Goal: Transaction & Acquisition: Purchase product/service

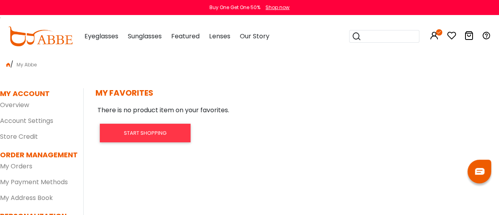
scroll to position [0, 0]
click at [451, 38] on icon at bounding box center [451, 35] width 9 height 9
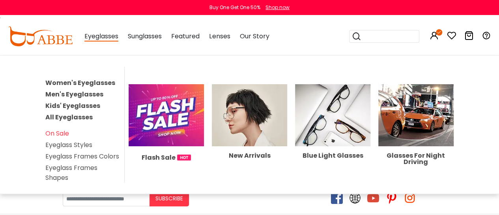
click at [83, 80] on link "Women's Eyeglasses" at bounding box center [80, 82] width 70 height 9
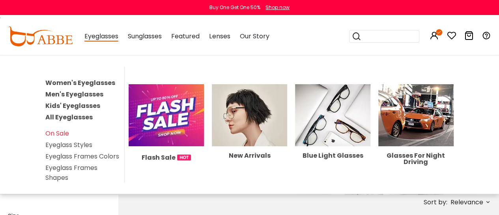
click at [83, 114] on link "All Eyeglasses" at bounding box center [68, 116] width 47 height 9
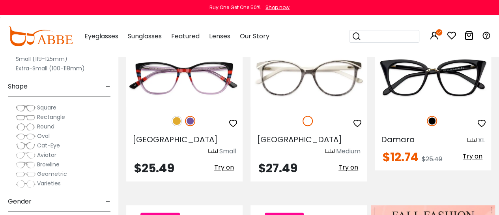
scroll to position [212, 0]
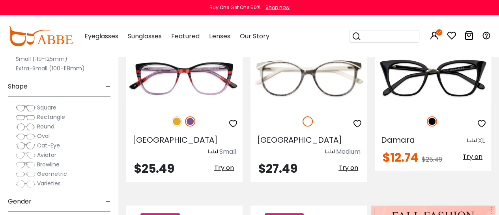
click at [11, 108] on div "Square" at bounding box center [59, 107] width 103 height 9
click at [19, 116] on img at bounding box center [26, 117] width 20 height 8
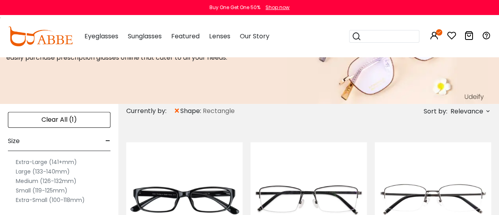
scroll to position [162, 0]
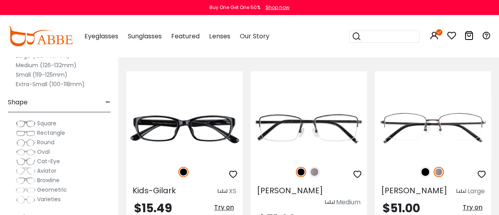
click at [36, 124] on label "Square" at bounding box center [36, 122] width 41 height 9
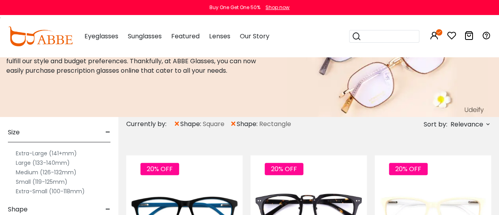
scroll to position [21, 0]
click at [23, 170] on label "Medium (126-132mm)" at bounding box center [46, 172] width 61 height 9
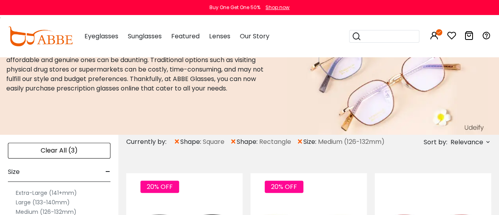
scroll to position [41, 0]
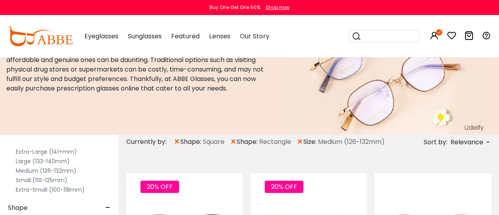
click at [52, 180] on label "Small (119-125mm)" at bounding box center [42, 179] width 52 height 9
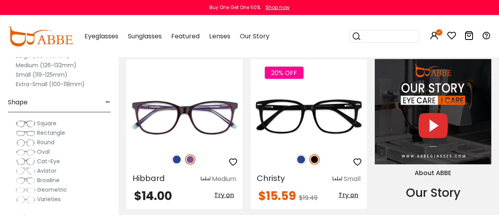
scroll to position [711, 0]
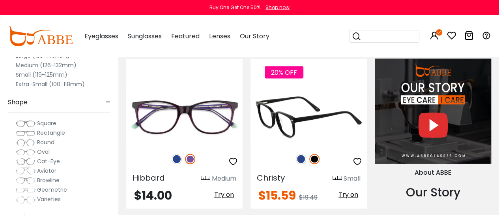
click at [301, 159] on img at bounding box center [301, 158] width 10 height 10
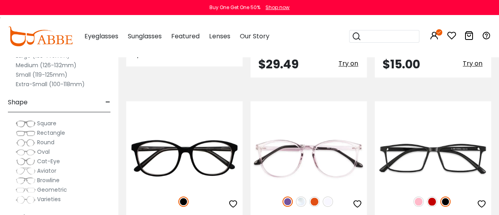
scroll to position [1753, 0]
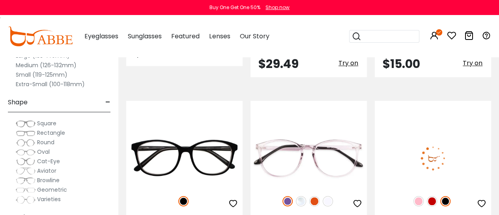
click at [430, 196] on img at bounding box center [432, 201] width 10 height 10
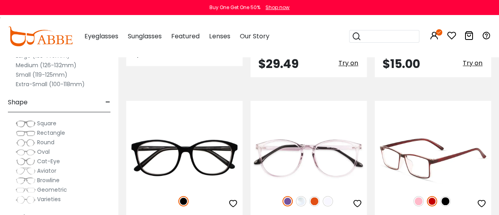
click at [480, 198] on icon "button" at bounding box center [481, 202] width 9 height 9
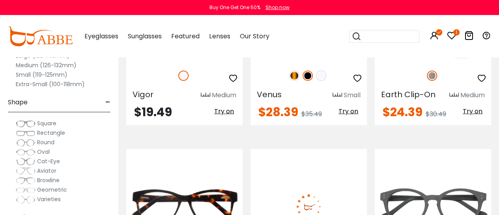
scroll to position [2247, 0]
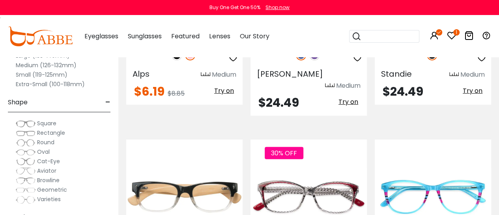
scroll to position [2615, 0]
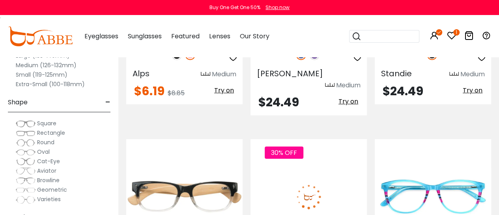
click at [320, 167] on img at bounding box center [308, 196] width 116 height 58
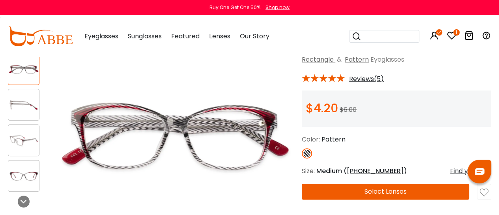
scroll to position [44, 0]
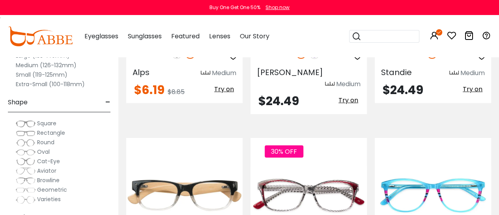
scroll to position [2615, 0]
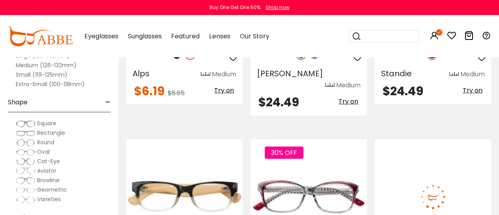
click at [460, 167] on img at bounding box center [433, 196] width 116 height 58
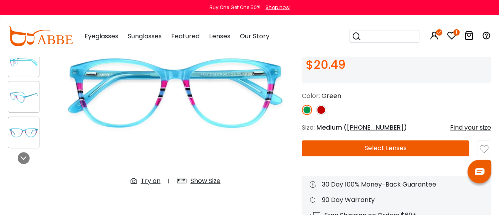
scroll to position [96, 0]
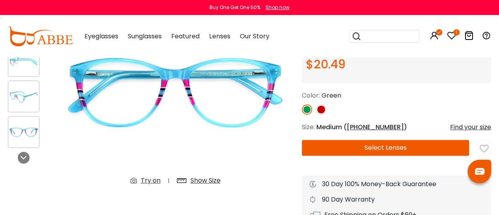
click at [323, 107] on img at bounding box center [321, 109] width 10 height 10
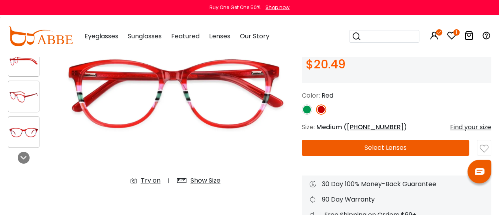
click at [488, 147] on div at bounding box center [483, 146] width 13 height 13
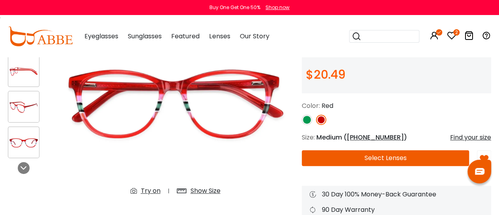
scroll to position [85, 0]
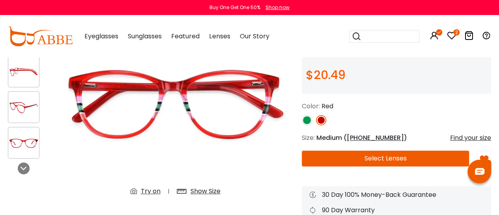
click at [147, 193] on div "Try on" at bounding box center [151, 190] width 20 height 9
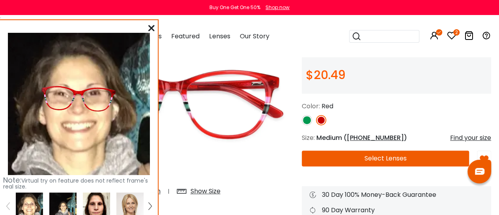
click at [103, 197] on img at bounding box center [96, 205] width 27 height 27
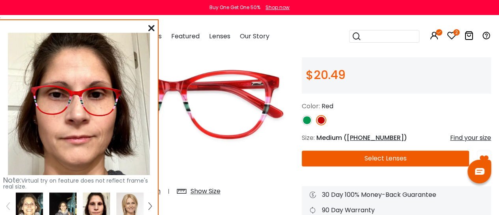
click at [151, 30] on icon at bounding box center [151, 28] width 6 height 6
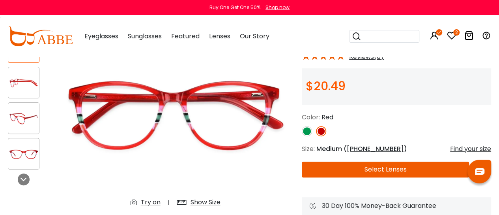
scroll to position [69, 0]
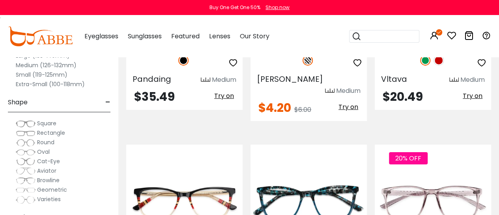
scroll to position [2794, 0]
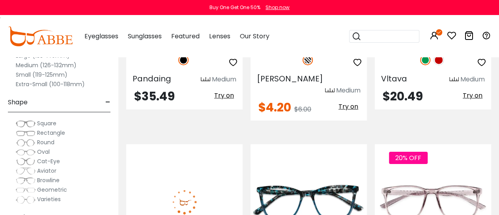
click at [193, 172] on img at bounding box center [184, 201] width 116 height 58
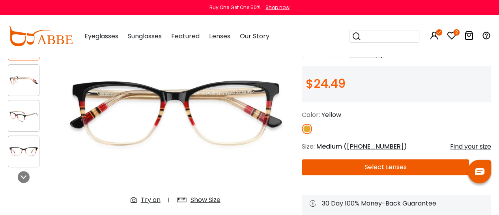
scroll to position [76, 0]
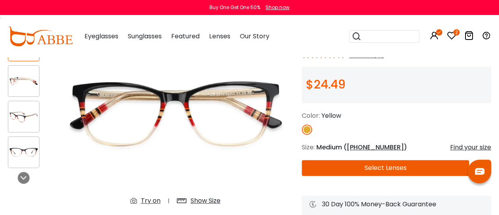
click at [147, 202] on div "Try on" at bounding box center [151, 200] width 20 height 9
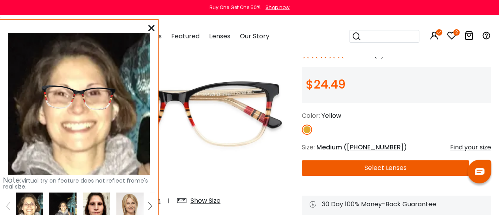
click at [101, 202] on img at bounding box center [96, 205] width 27 height 27
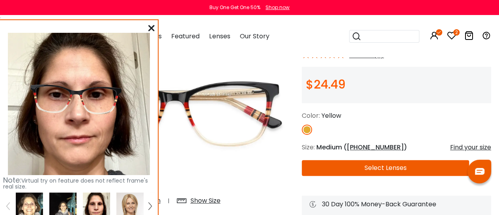
click at [56, 194] on img at bounding box center [62, 205] width 27 height 27
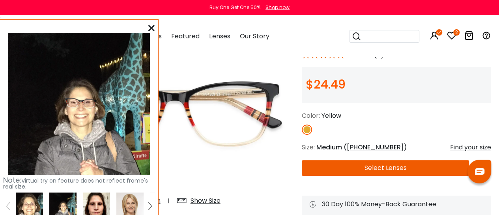
click at [34, 198] on img at bounding box center [29, 205] width 27 height 27
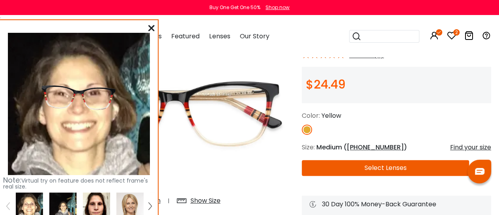
click at [124, 203] on img at bounding box center [129, 205] width 27 height 27
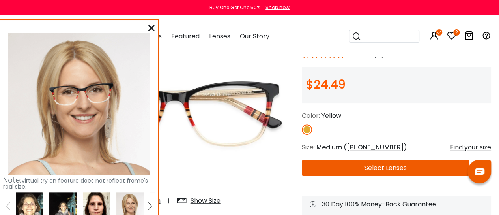
click at [102, 202] on img at bounding box center [96, 205] width 27 height 27
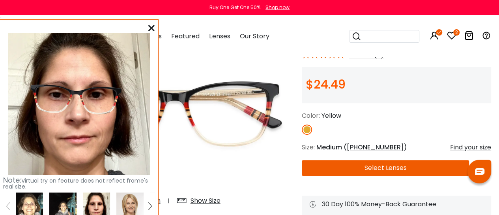
click at [151, 25] on icon at bounding box center [151, 28] width 6 height 6
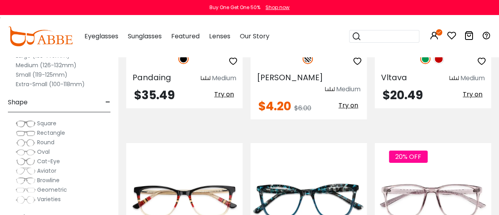
scroll to position [2794, 0]
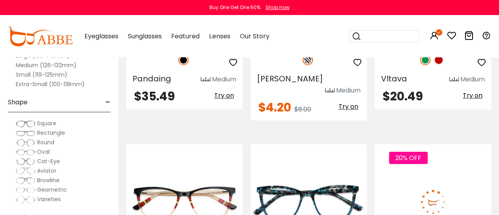
click at [387, 172] on img at bounding box center [433, 201] width 116 height 58
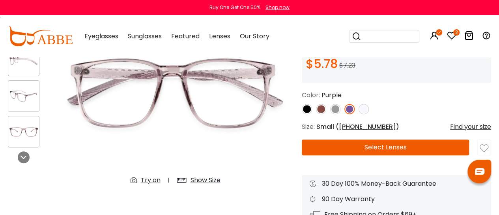
scroll to position [97, 0]
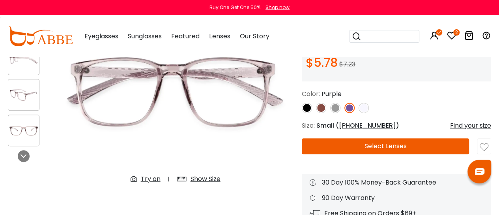
click at [337, 107] on img at bounding box center [335, 108] width 10 height 10
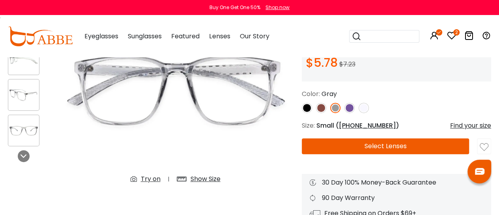
click at [348, 107] on img at bounding box center [349, 108] width 10 height 10
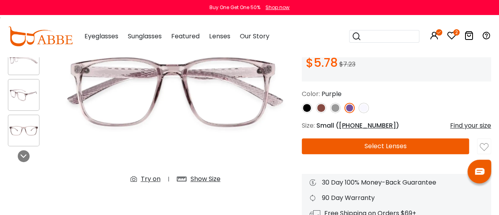
click at [152, 178] on div "Try on" at bounding box center [151, 178] width 20 height 9
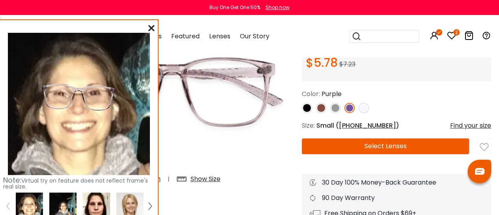
click at [64, 206] on img at bounding box center [62, 205] width 27 height 27
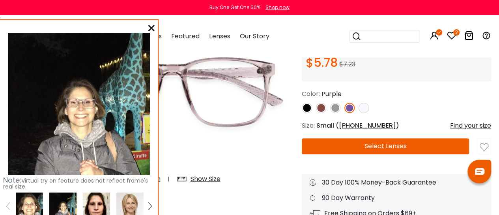
click at [92, 204] on img at bounding box center [96, 205] width 27 height 27
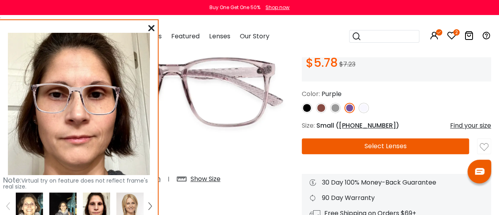
click at [31, 200] on img at bounding box center [29, 205] width 27 height 27
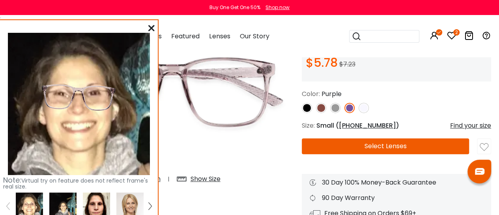
click at [99, 204] on img at bounding box center [96, 205] width 27 height 27
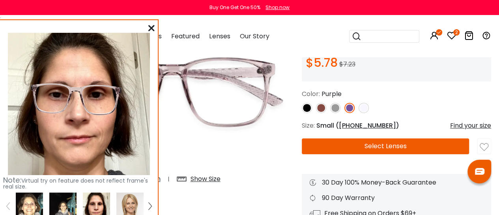
click at [154, 30] on icon at bounding box center [151, 28] width 6 height 6
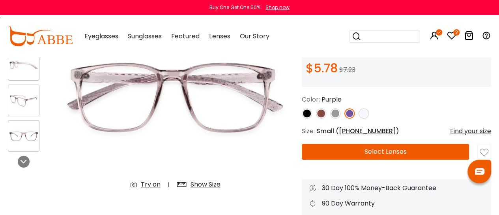
scroll to position [90, 0]
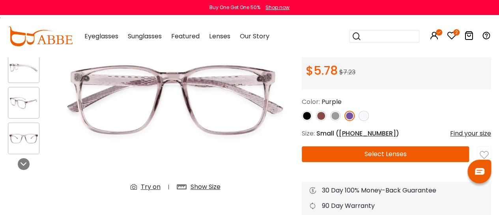
click at [308, 116] on img at bounding box center [307, 115] width 10 height 10
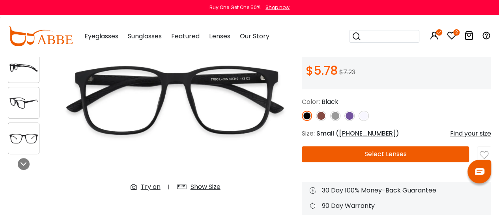
click at [151, 189] on div "Try on" at bounding box center [151, 186] width 20 height 9
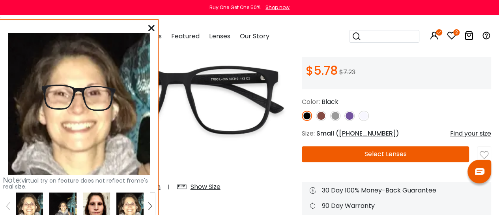
click at [99, 198] on img at bounding box center [96, 205] width 27 height 27
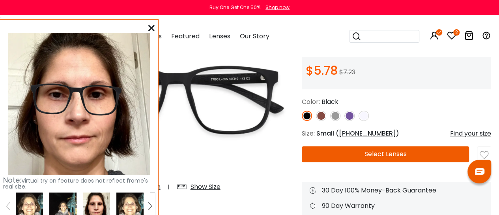
click at [152, 25] on icon at bounding box center [151, 28] width 6 height 6
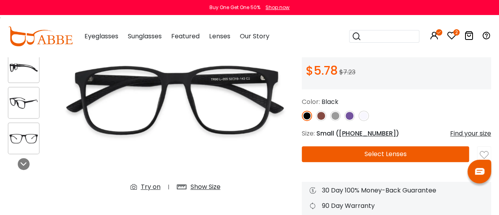
click at [348, 112] on img at bounding box center [349, 115] width 10 height 10
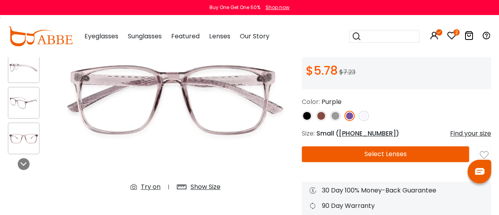
click at [321, 114] on img at bounding box center [321, 115] width 10 height 10
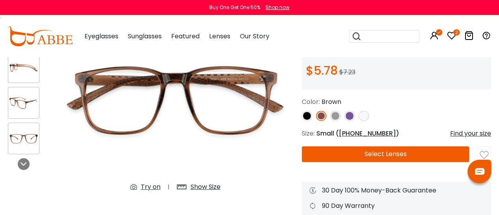
click at [335, 115] on img at bounding box center [335, 115] width 10 height 10
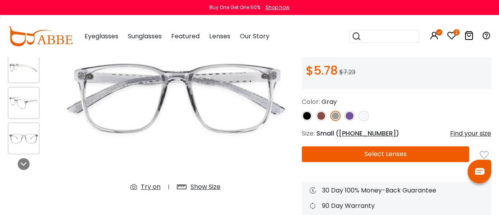
click at [307, 116] on img at bounding box center [307, 115] width 10 height 10
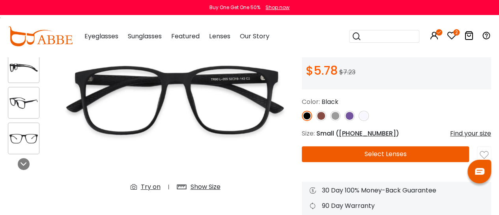
click at [152, 186] on div "Try on" at bounding box center [151, 186] width 20 height 9
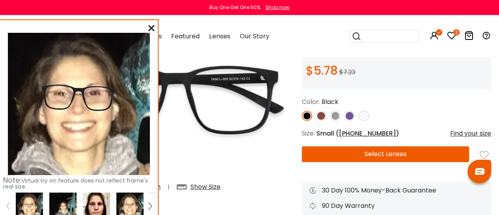
click at [99, 199] on img at bounding box center [96, 205] width 27 height 27
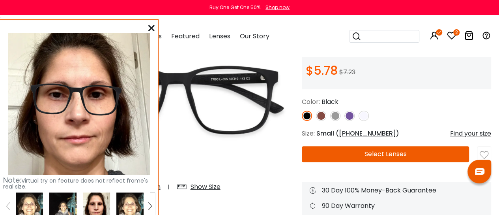
click at [36, 202] on img at bounding box center [29, 205] width 27 height 27
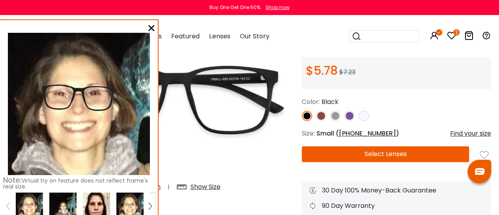
click at [93, 200] on img at bounding box center [96, 205] width 27 height 27
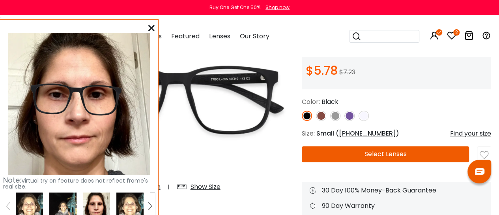
click at [151, 27] on icon at bounding box center [151, 28] width 6 height 6
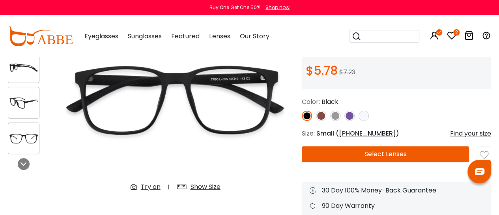
click at [349, 118] on img at bounding box center [349, 115] width 10 height 10
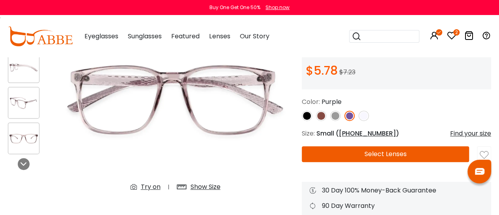
click at [152, 185] on div "Try on" at bounding box center [151, 186] width 20 height 9
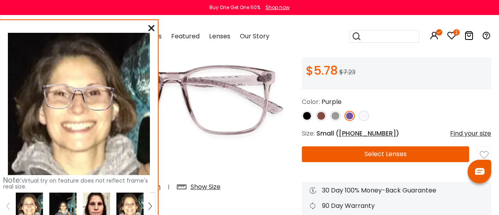
click at [100, 204] on img at bounding box center [96, 205] width 27 height 27
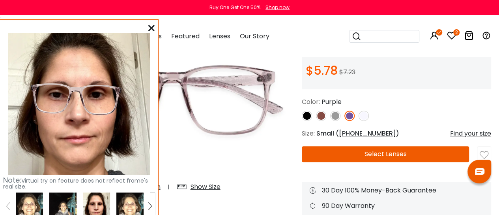
click at [30, 202] on img at bounding box center [29, 205] width 27 height 27
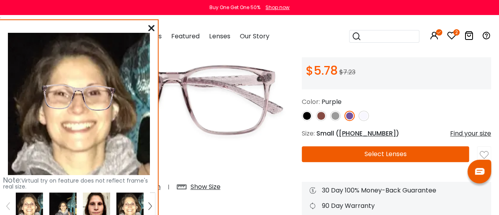
click at [92, 199] on img at bounding box center [96, 205] width 27 height 27
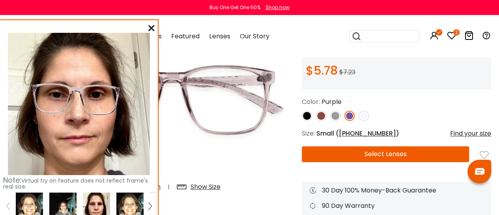
click at [151, 27] on icon at bounding box center [151, 28] width 6 height 6
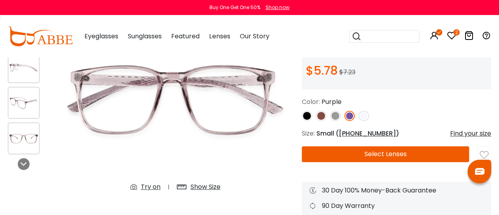
click at [484, 152] on img at bounding box center [484, 154] width 9 height 9
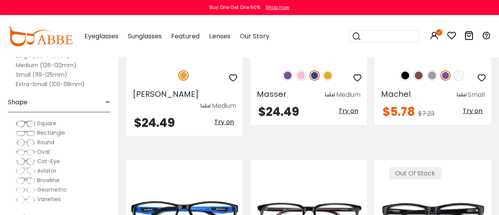
scroll to position [2967, 0]
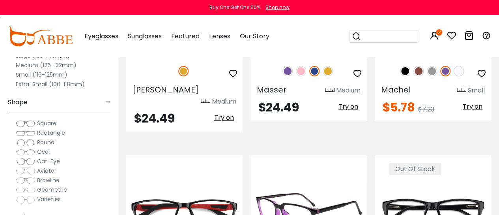
click at [334, 183] on img at bounding box center [308, 212] width 116 height 58
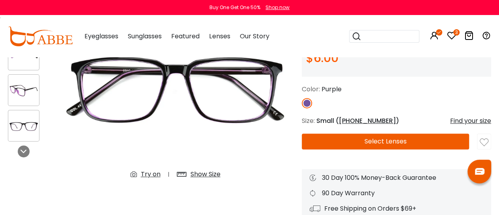
scroll to position [103, 0]
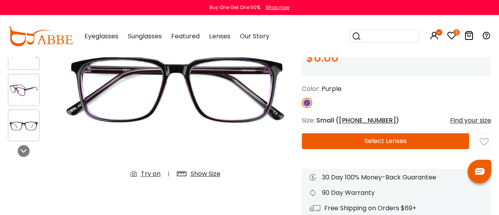
click at [149, 172] on div "Try on" at bounding box center [151, 173] width 20 height 9
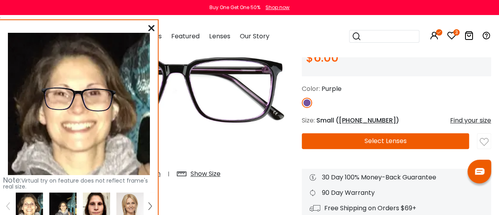
click at [96, 200] on img at bounding box center [96, 205] width 27 height 27
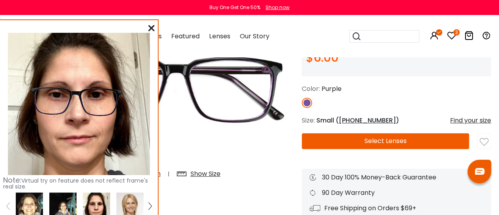
click at [29, 200] on img at bounding box center [29, 205] width 27 height 27
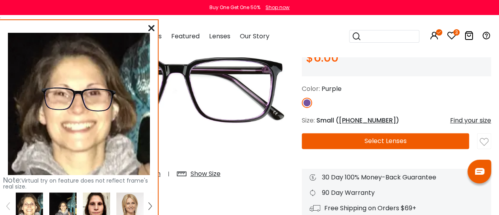
click at [98, 199] on img at bounding box center [96, 205] width 27 height 27
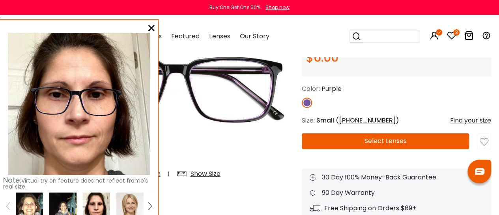
click at [150, 25] on icon at bounding box center [151, 28] width 6 height 6
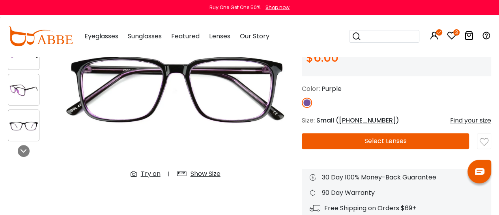
click at [484, 144] on img at bounding box center [484, 141] width 9 height 9
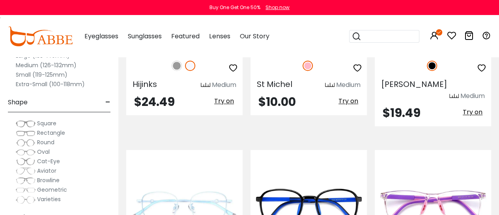
scroll to position [3526, 0]
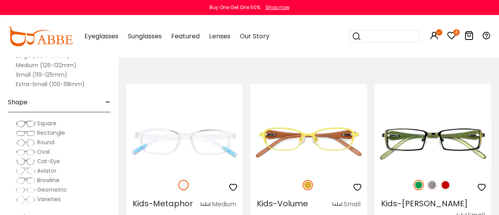
scroll to position [194, 0]
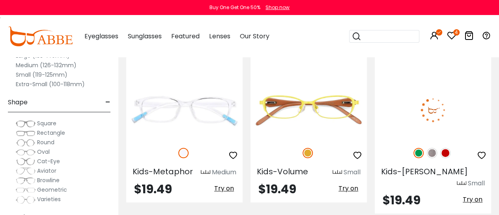
click at [445, 154] on img at bounding box center [445, 153] width 10 height 10
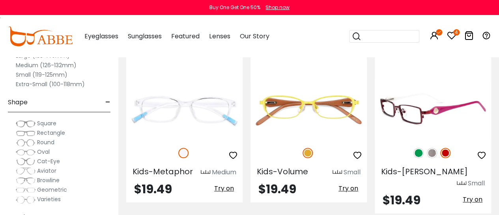
click at [414, 113] on img at bounding box center [433, 109] width 116 height 58
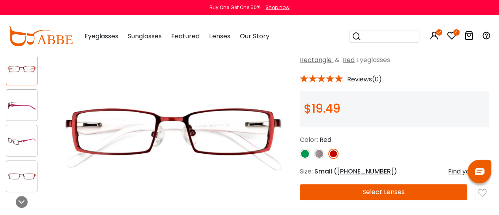
scroll to position [52, 2]
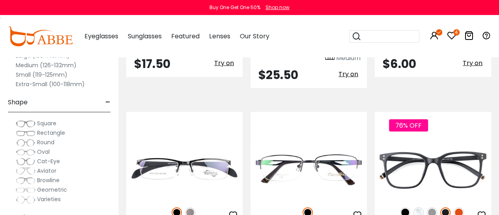
scroll to position [883, 0]
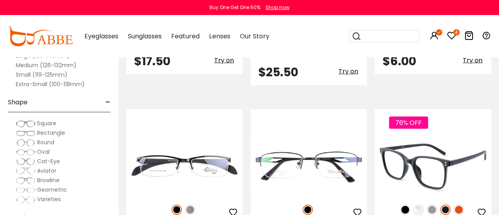
click at [462, 204] on img at bounding box center [459, 209] width 10 height 10
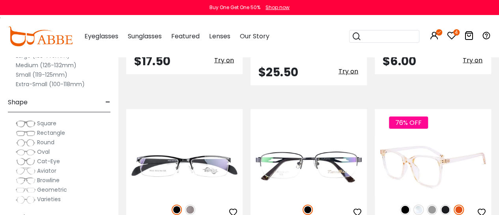
click at [448, 204] on img at bounding box center [445, 209] width 10 height 10
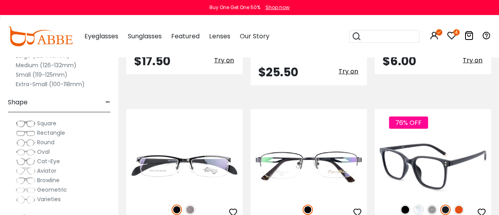
click at [401, 204] on img at bounding box center [405, 209] width 10 height 10
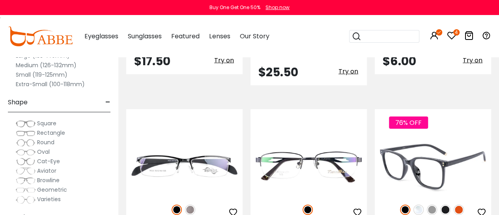
click at [429, 204] on img at bounding box center [432, 209] width 10 height 10
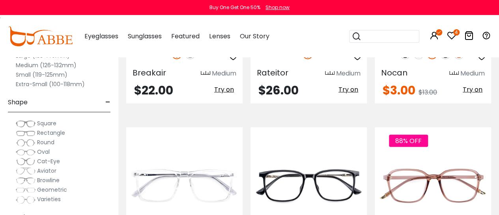
scroll to position [1040, 0]
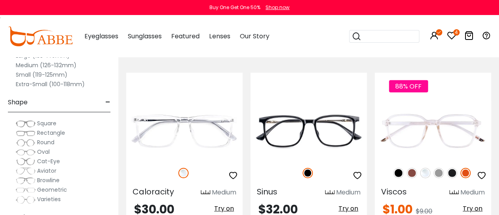
scroll to position [1088, 0]
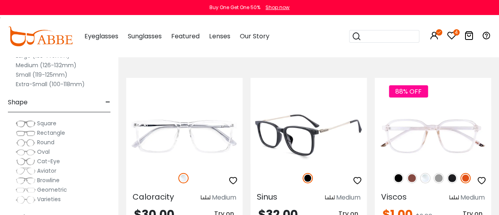
click at [319, 106] on img at bounding box center [308, 135] width 116 height 58
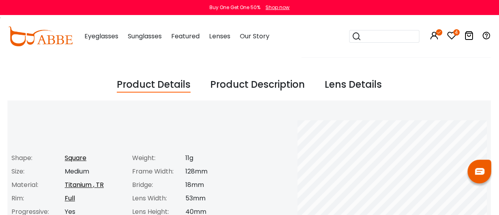
scroll to position [261, 0]
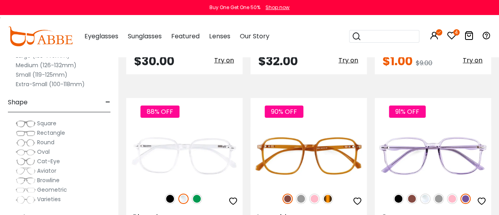
scroll to position [1242, 0]
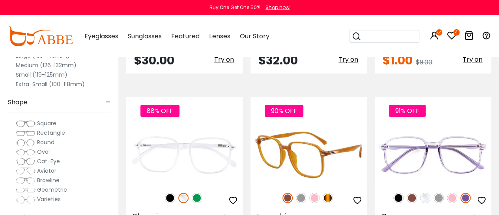
click at [312, 193] on img at bounding box center [314, 198] width 10 height 10
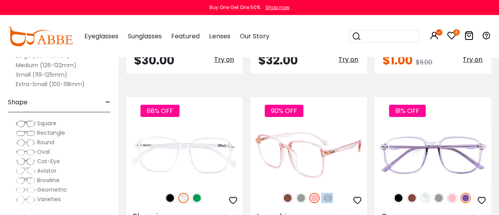
drag, startPoint x: 328, startPoint y: 151, endPoint x: 328, endPoint y: 155, distance: 4.3
click at [328, 189] on div "90% OFF" at bounding box center [308, 197] width 116 height 17
click at [328, 193] on img at bounding box center [328, 198] width 10 height 10
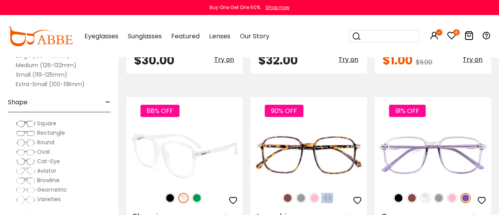
click at [197, 193] on img at bounding box center [197, 198] width 10 height 10
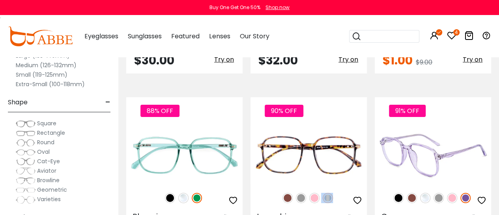
click at [440, 193] on img at bounding box center [439, 198] width 10 height 10
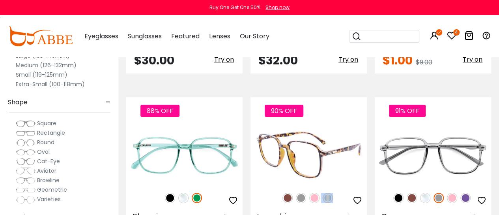
click at [314, 193] on img at bounding box center [314, 198] width 10 height 10
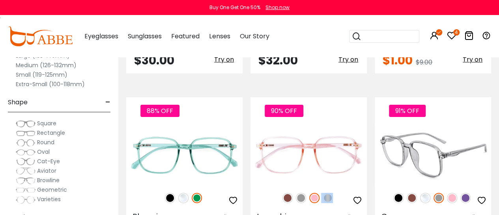
click at [467, 193] on img at bounding box center [465, 198] width 10 height 10
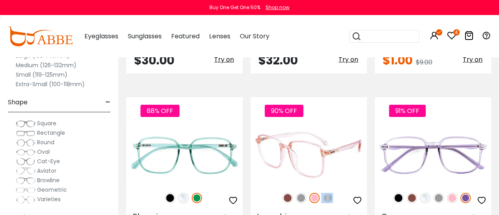
click at [334, 125] on img at bounding box center [308, 154] width 116 height 58
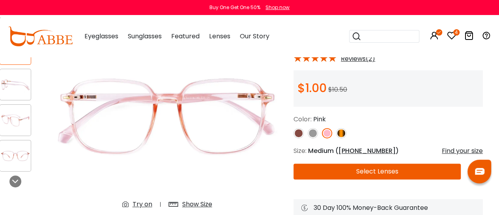
scroll to position [71, 8]
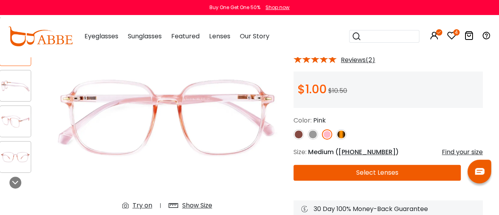
click at [146, 206] on div "Try on" at bounding box center [143, 204] width 20 height 9
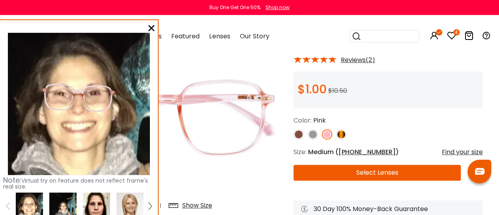
click at [98, 202] on img at bounding box center [96, 205] width 27 height 27
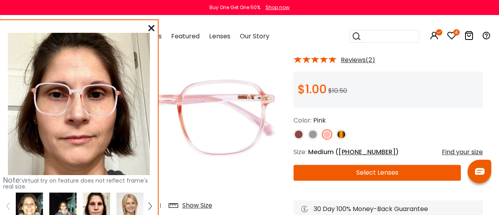
click at [340, 133] on img at bounding box center [341, 134] width 10 height 10
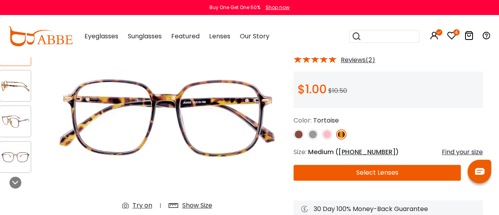
click at [146, 203] on div "Try on" at bounding box center [143, 204] width 20 height 9
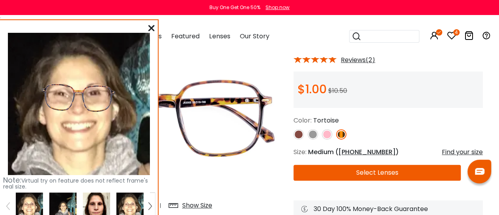
click at [35, 205] on img at bounding box center [29, 205] width 27 height 27
click at [94, 201] on img at bounding box center [96, 205] width 27 height 27
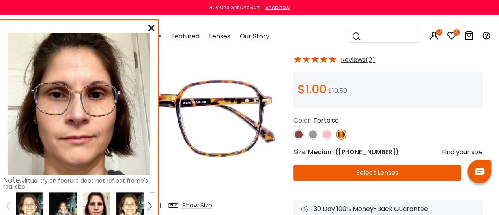
click at [323, 136] on img at bounding box center [327, 134] width 10 height 10
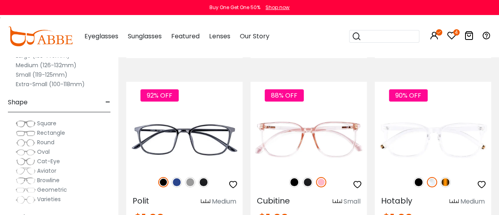
scroll to position [1431, 0]
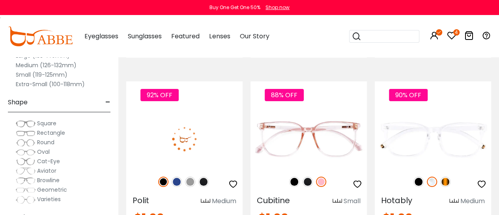
click at [191, 110] on img at bounding box center [184, 139] width 116 height 58
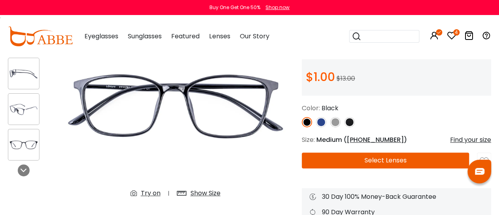
scroll to position [83, 0]
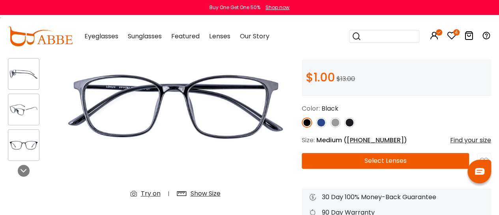
click at [320, 119] on img at bounding box center [321, 122] width 10 height 10
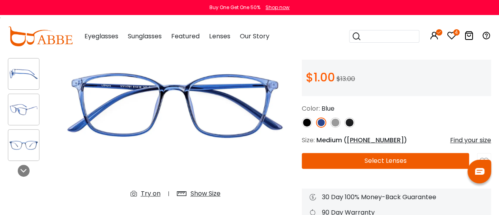
click at [335, 123] on img at bounding box center [335, 122] width 10 height 10
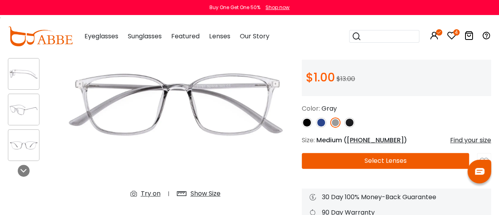
click at [351, 123] on img at bounding box center [349, 122] width 10 height 10
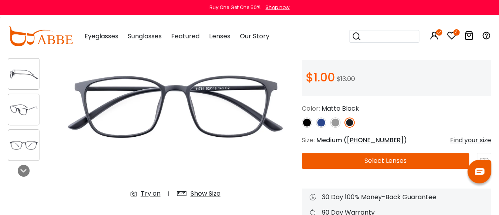
click at [323, 125] on img at bounding box center [321, 122] width 10 height 10
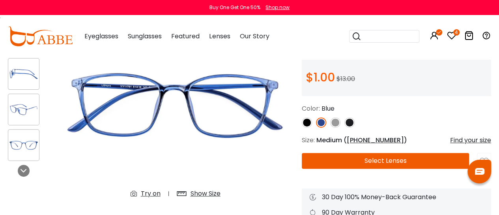
click at [155, 194] on div "Try on" at bounding box center [151, 193] width 20 height 9
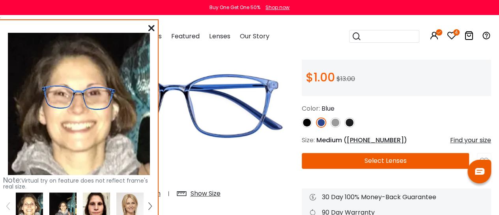
click at [97, 201] on img at bounding box center [96, 205] width 27 height 27
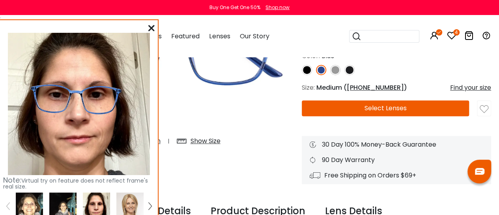
scroll to position [132, 0]
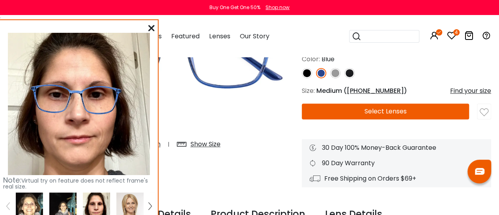
click at [153, 28] on icon at bounding box center [151, 28] width 6 height 6
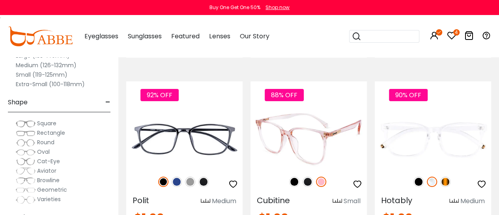
click at [325, 110] on img at bounding box center [308, 139] width 116 height 58
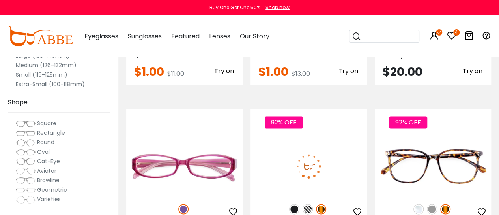
scroll to position [2097, 0]
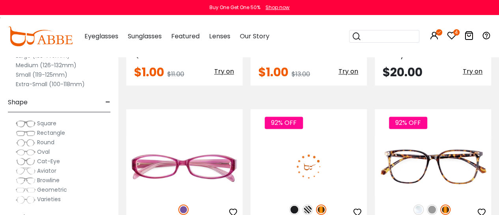
click at [314, 137] on img at bounding box center [308, 166] width 116 height 58
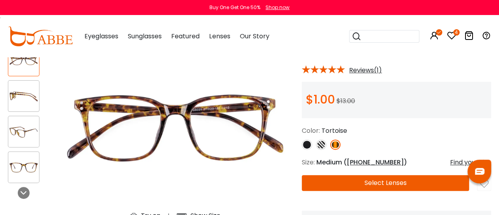
scroll to position [62, 0]
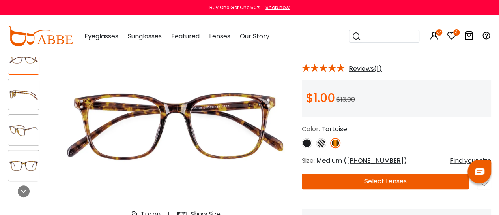
click at [320, 144] on img at bounding box center [321, 143] width 10 height 10
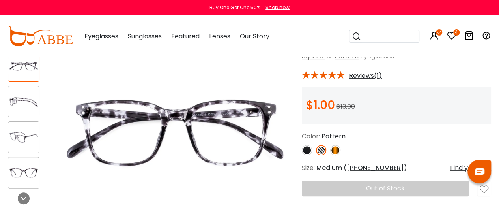
scroll to position [55, 0]
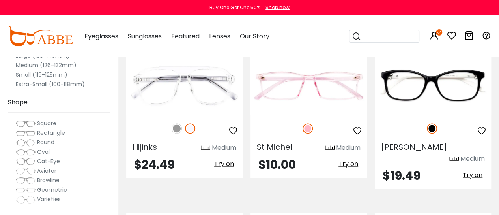
scroll to position [3528, 0]
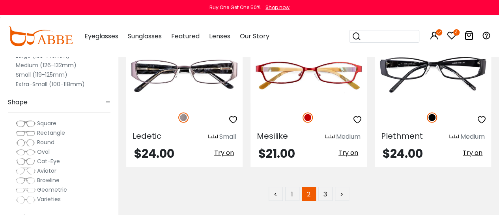
scroll to position [3576, 0]
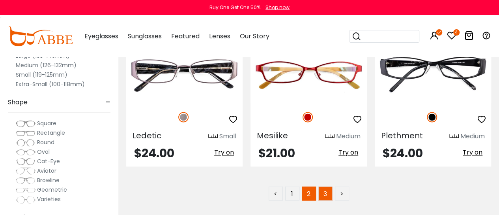
click at [326, 186] on link "3" at bounding box center [325, 193] width 14 height 14
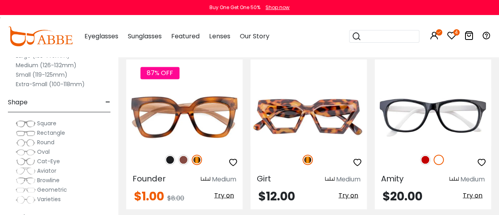
scroll to position [2106, 0]
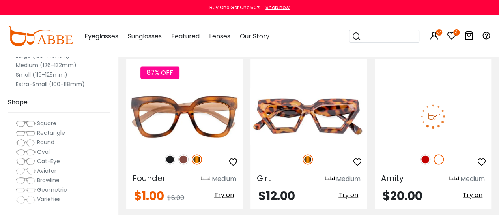
click at [440, 154] on img at bounding box center [439, 159] width 10 height 10
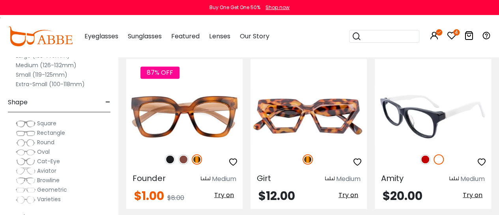
click at [423, 154] on img at bounding box center [425, 159] width 10 height 10
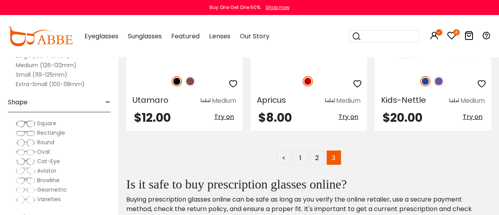
scroll to position [2643, 0]
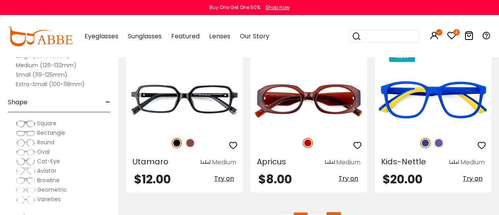
click at [299, 212] on link "1" at bounding box center [300, 219] width 14 height 14
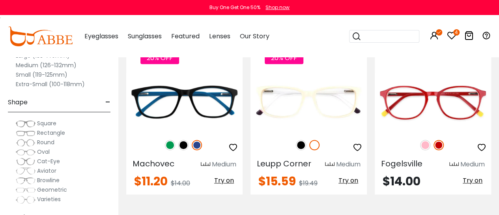
scroll to position [203, 0]
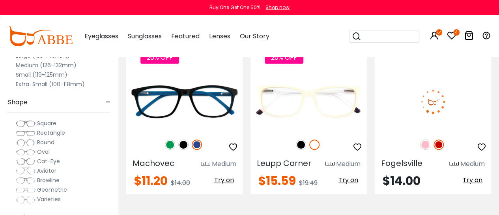
click at [421, 97] on img at bounding box center [433, 101] width 116 height 58
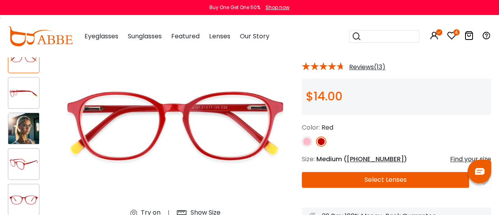
scroll to position [64, 0]
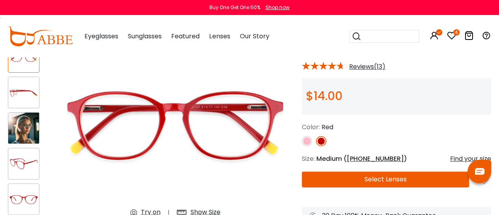
click at [310, 139] on img at bounding box center [307, 141] width 10 height 10
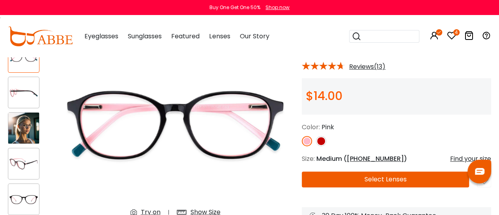
click at [320, 142] on img at bounding box center [321, 141] width 10 height 10
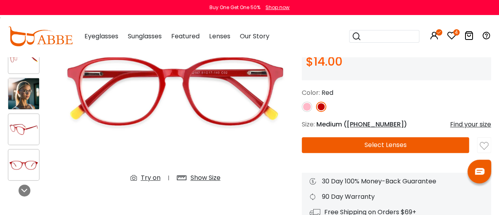
scroll to position [100, 0]
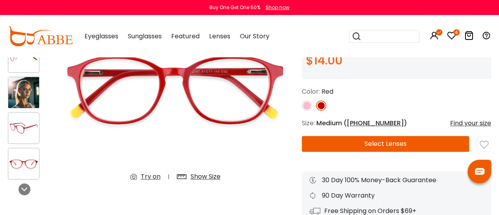
click at [148, 175] on div "Try on" at bounding box center [151, 176] width 20 height 9
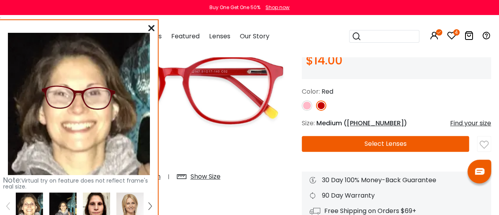
click at [97, 206] on img at bounding box center [96, 205] width 27 height 27
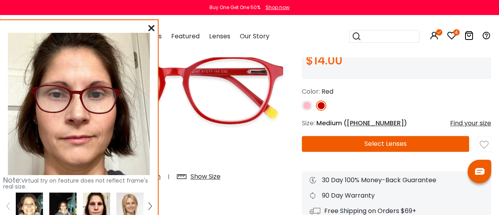
click at [149, 27] on icon at bounding box center [151, 28] width 6 height 6
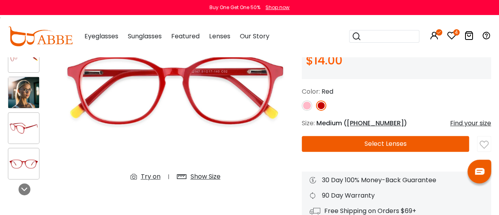
click at [32, 95] on img at bounding box center [23, 92] width 31 height 31
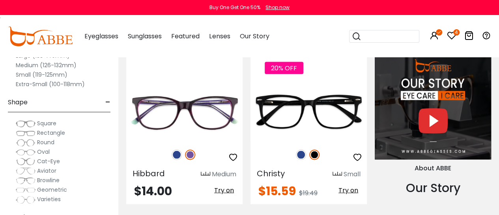
scroll to position [715, 0]
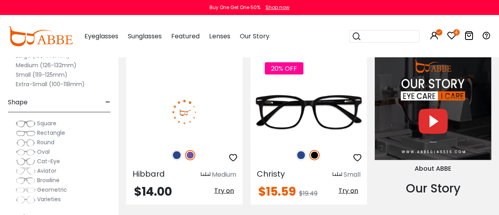
click at [202, 126] on img at bounding box center [184, 112] width 116 height 58
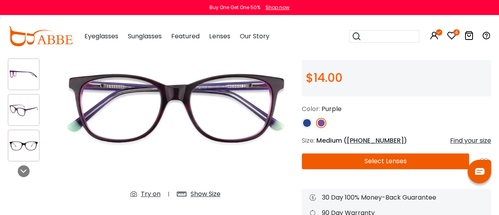
scroll to position [82, 0]
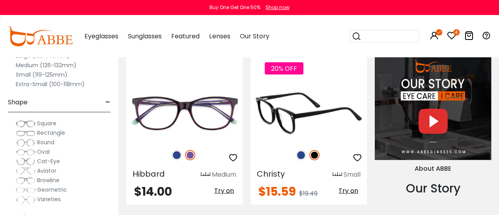
click at [302, 157] on img at bounding box center [301, 155] width 10 height 10
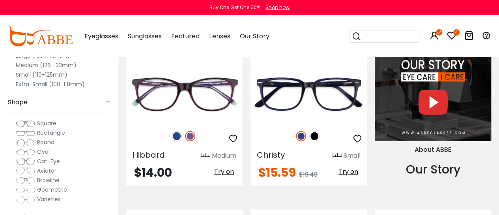
scroll to position [728, 0]
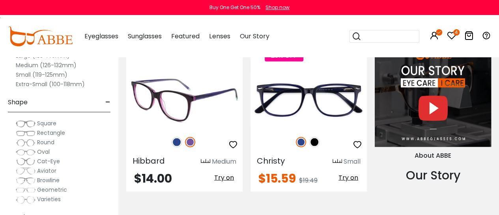
click at [193, 112] on img at bounding box center [184, 99] width 116 height 58
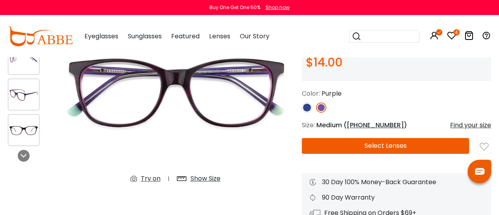
scroll to position [98, 0]
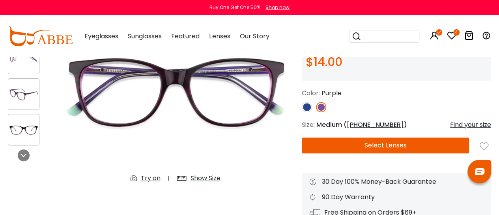
click at [151, 179] on div "Try on" at bounding box center [151, 177] width 20 height 9
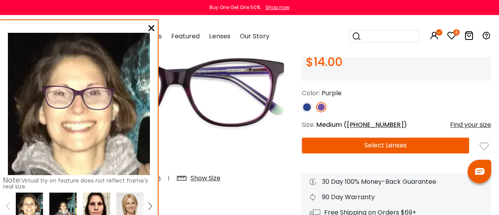
click at [106, 200] on img at bounding box center [96, 205] width 27 height 27
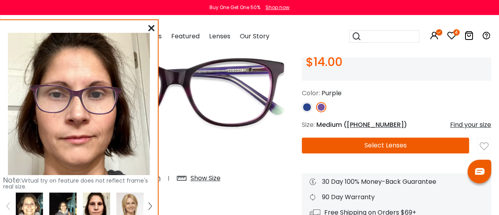
click at [30, 205] on img at bounding box center [29, 205] width 27 height 27
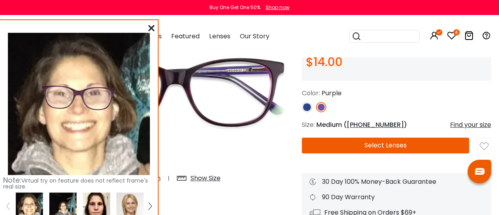
click at [95, 202] on img at bounding box center [96, 205] width 27 height 27
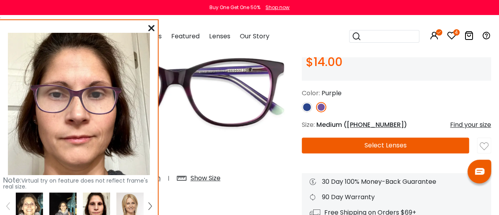
click at [150, 25] on icon at bounding box center [151, 28] width 6 height 6
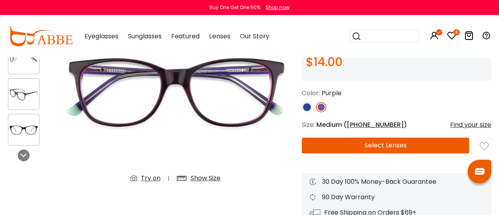
click at [307, 105] on img at bounding box center [307, 107] width 10 height 10
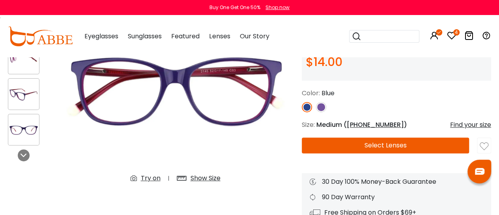
click at [150, 176] on div "Try on" at bounding box center [151, 177] width 20 height 9
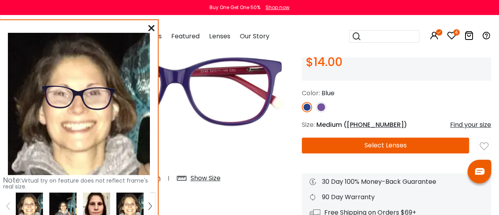
click at [94, 205] on img at bounding box center [96, 205] width 27 height 27
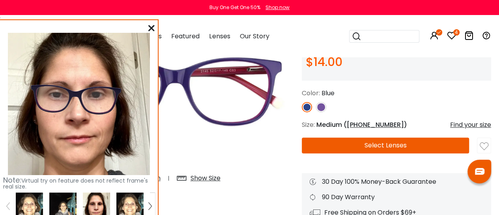
click at [149, 25] on icon at bounding box center [151, 28] width 6 height 6
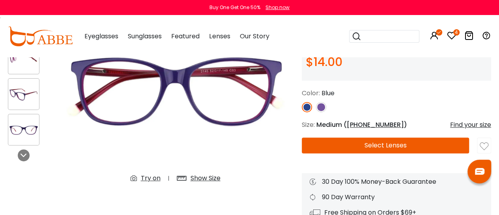
click at [321, 108] on img at bounding box center [321, 107] width 10 height 10
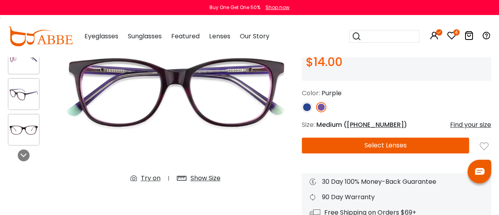
click at [486, 144] on img at bounding box center [484, 146] width 9 height 9
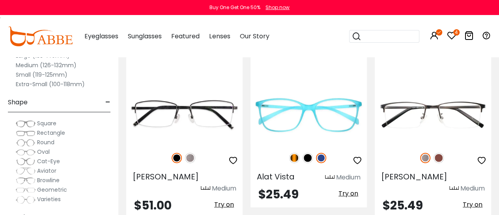
scroll to position [886, 0]
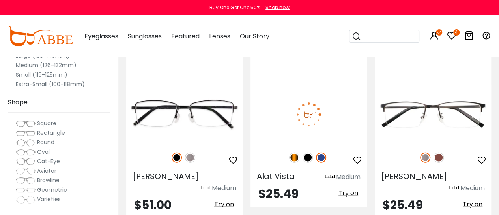
click at [311, 118] on img at bounding box center [308, 114] width 116 height 58
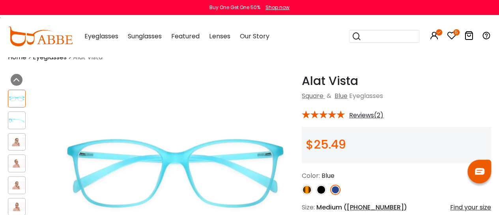
scroll to position [50, 0]
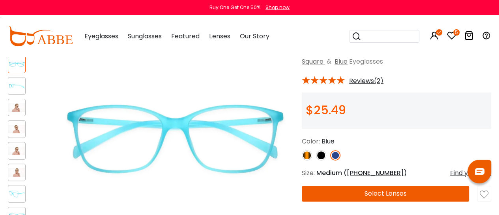
click at [307, 155] on img at bounding box center [307, 155] width 10 height 10
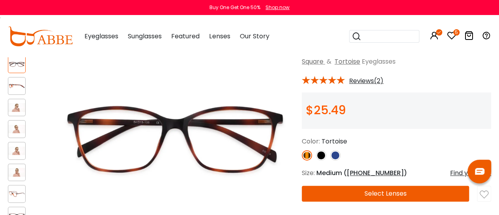
click at [324, 156] on img at bounding box center [321, 155] width 10 height 10
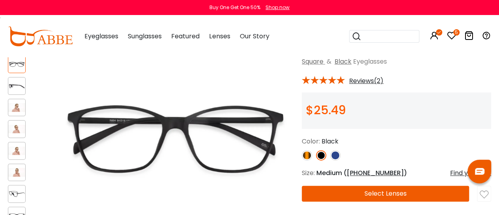
click at [307, 154] on img at bounding box center [307, 155] width 10 height 10
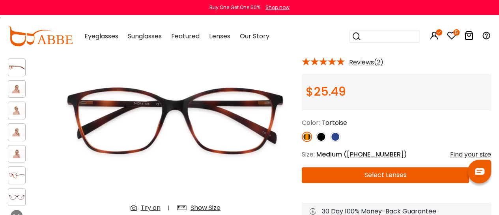
scroll to position [68, 0]
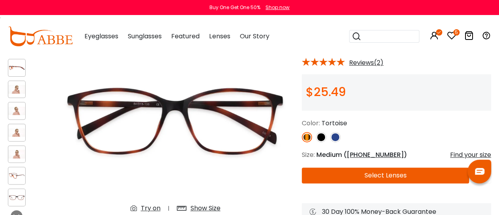
click at [150, 205] on div "Try on" at bounding box center [151, 207] width 20 height 9
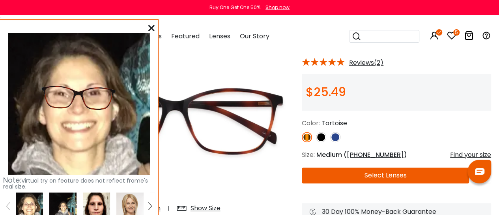
click at [102, 208] on img at bounding box center [96, 205] width 27 height 27
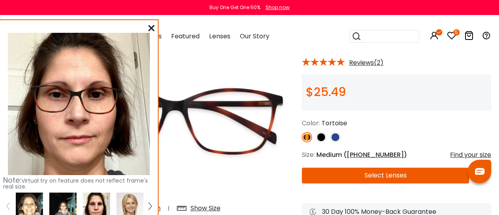
click at [69, 206] on img at bounding box center [62, 205] width 27 height 27
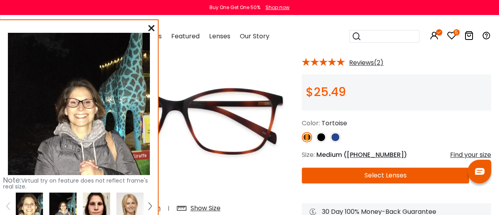
click at [29, 209] on img at bounding box center [29, 205] width 27 height 27
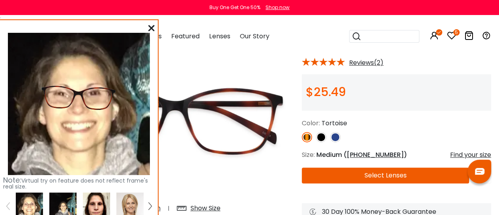
click at [334, 133] on img at bounding box center [335, 137] width 10 height 10
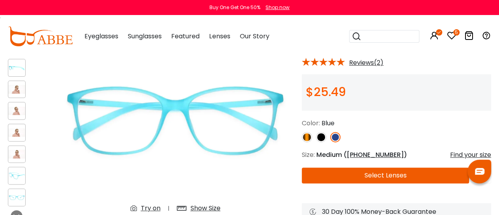
click at [155, 207] on div "Try on" at bounding box center [151, 207] width 20 height 9
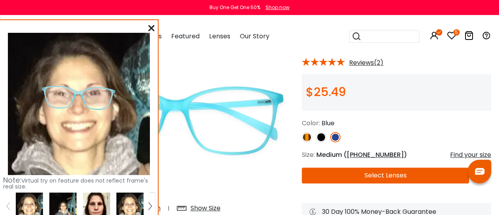
click at [99, 205] on img at bounding box center [96, 205] width 27 height 27
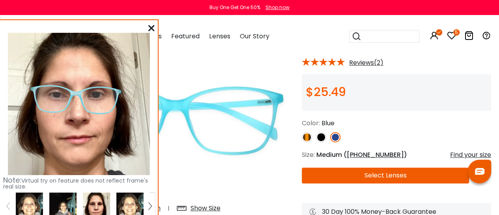
click at [94, 199] on img at bounding box center [96, 205] width 27 height 27
click at [28, 207] on img at bounding box center [29, 205] width 27 height 27
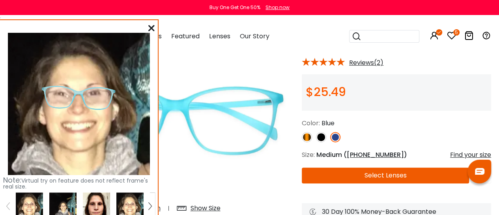
click at [97, 198] on img at bounding box center [96, 205] width 27 height 27
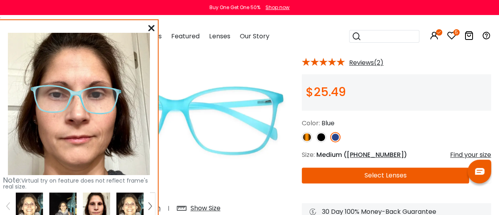
click at [321, 134] on img at bounding box center [321, 137] width 10 height 10
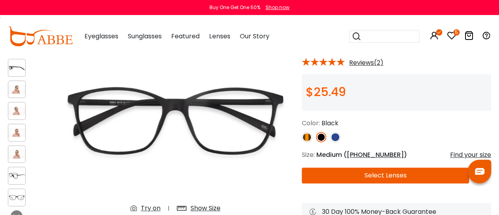
click at [150, 205] on div "Try on" at bounding box center [151, 207] width 20 height 9
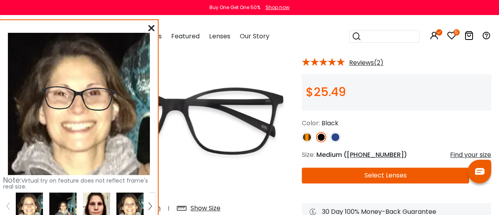
click at [94, 197] on img at bounding box center [96, 205] width 27 height 27
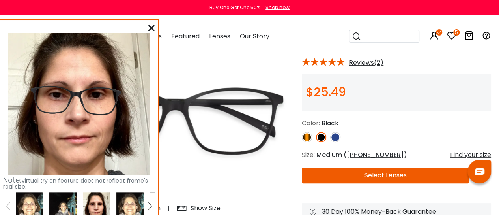
click at [152, 28] on icon at bounding box center [151, 28] width 6 height 6
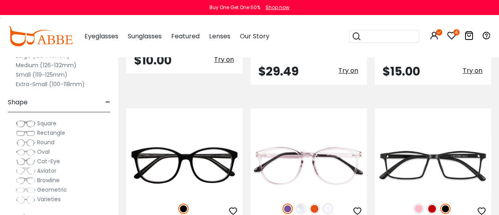
scroll to position [1746, 0]
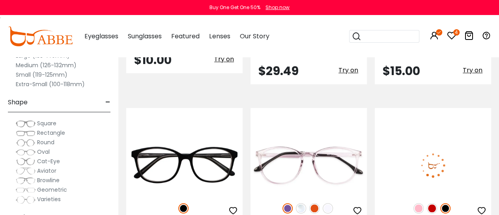
click at [435, 203] on img at bounding box center [432, 208] width 10 height 10
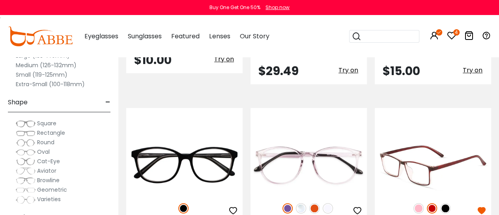
click at [447, 136] on img at bounding box center [433, 165] width 116 height 58
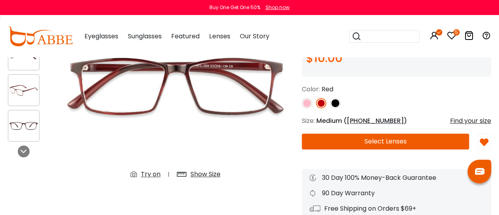
scroll to position [102, 0]
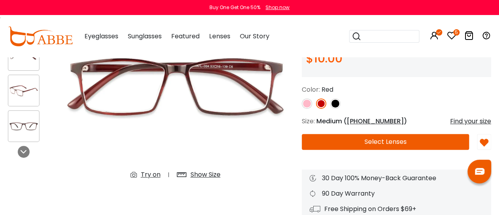
click at [151, 176] on div "Try on" at bounding box center [151, 174] width 20 height 9
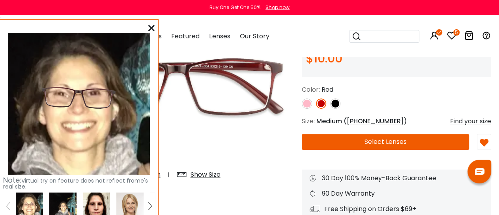
click at [96, 199] on img at bounding box center [96, 205] width 27 height 27
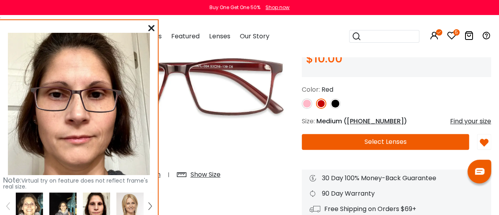
click at [25, 207] on img at bounding box center [29, 205] width 27 height 27
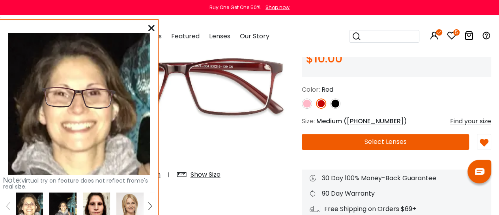
click at [99, 202] on img at bounding box center [96, 205] width 27 height 27
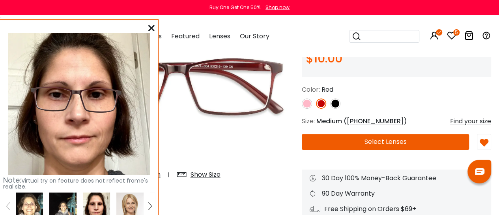
click at [305, 106] on img at bounding box center [307, 103] width 10 height 10
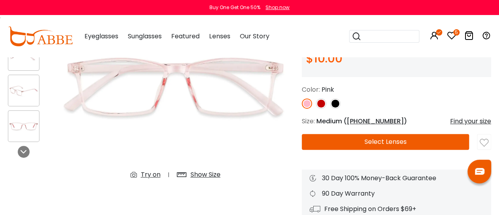
click at [149, 174] on div "Try on" at bounding box center [151, 174] width 20 height 9
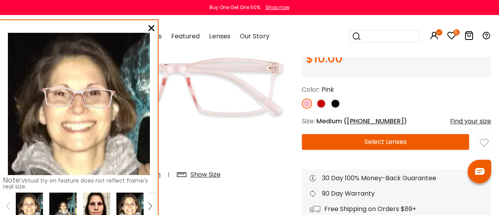
click at [98, 197] on img at bounding box center [96, 205] width 27 height 27
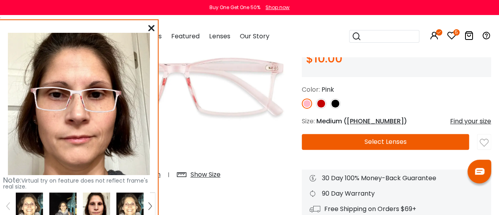
click at [335, 103] on img at bounding box center [335, 103] width 10 height 10
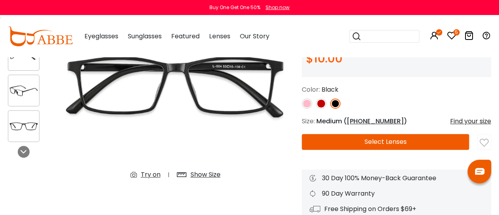
click at [151, 172] on div "Try on" at bounding box center [151, 174] width 20 height 9
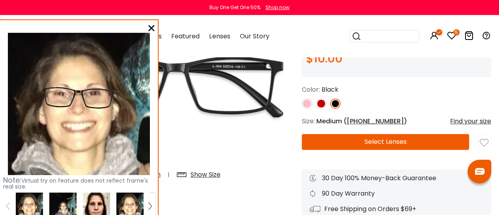
click at [99, 206] on img at bounding box center [96, 205] width 27 height 27
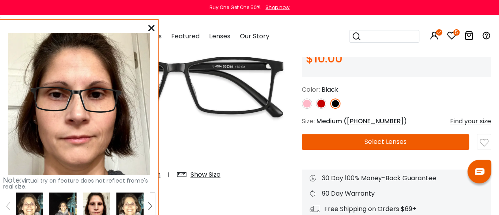
click at [32, 207] on img at bounding box center [29, 205] width 27 height 27
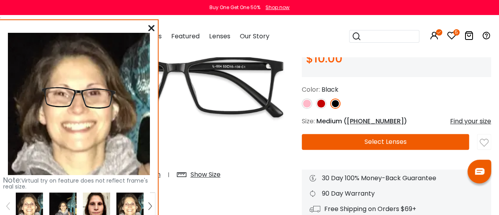
click at [99, 196] on img at bounding box center [96, 205] width 27 height 27
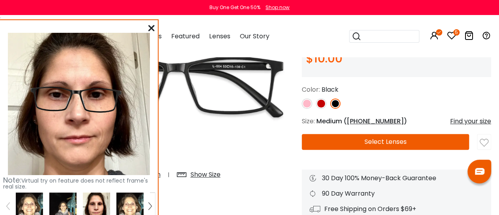
click at [322, 104] on img at bounding box center [321, 103] width 10 height 10
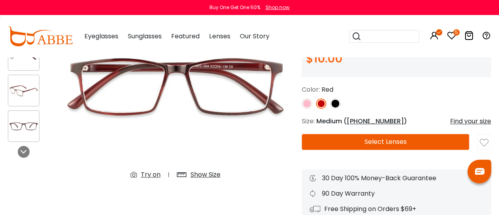
click at [153, 172] on div "Try on" at bounding box center [151, 174] width 20 height 9
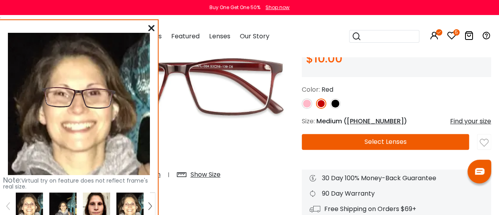
click at [99, 202] on img at bounding box center [96, 205] width 27 height 27
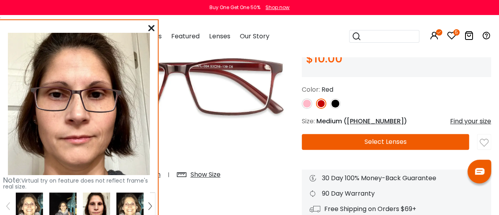
click at [306, 102] on img at bounding box center [307, 103] width 10 height 10
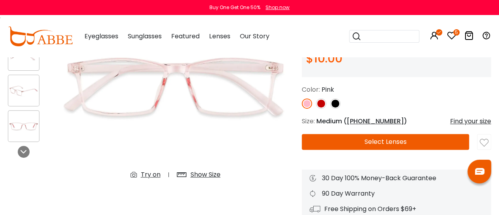
click at [148, 178] on div "Try on" at bounding box center [151, 174] width 20 height 9
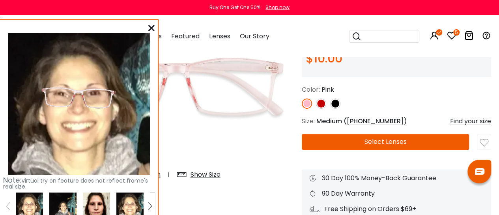
click at [100, 199] on img at bounding box center [96, 205] width 27 height 27
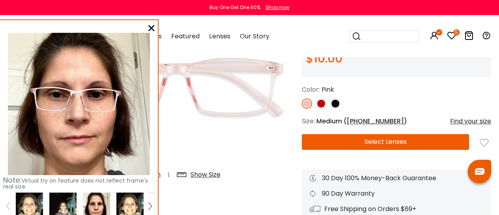
click at [151, 26] on icon at bounding box center [151, 28] width 6 height 6
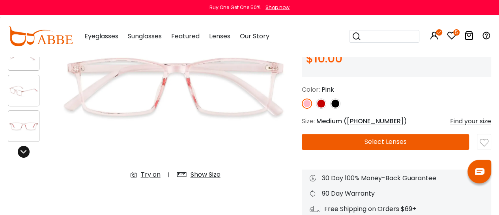
click at [27, 153] on icon at bounding box center [24, 151] width 6 height 6
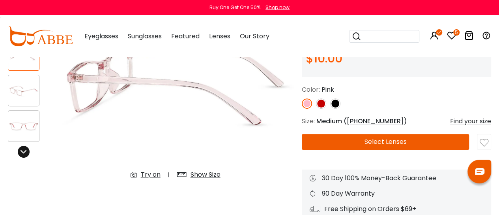
click at [27, 153] on icon at bounding box center [24, 151] width 6 height 6
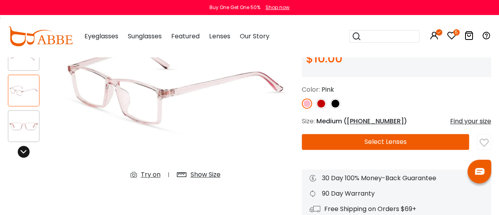
click at [27, 153] on icon at bounding box center [24, 151] width 6 height 6
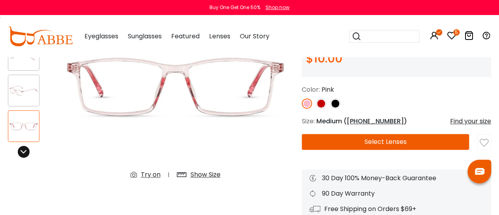
click at [27, 153] on icon at bounding box center [24, 151] width 6 height 6
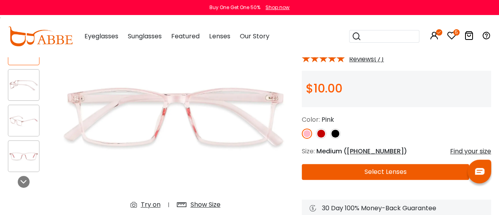
scroll to position [73, 0]
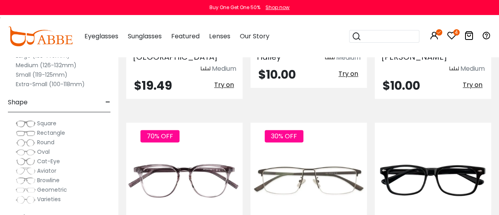
scroll to position [1916, 0]
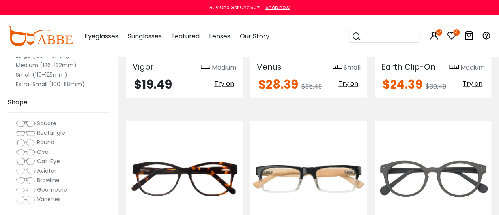
scroll to position [2275, 0]
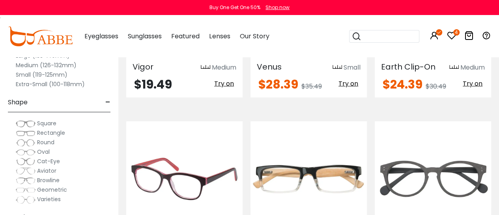
click at [191, 150] on img at bounding box center [184, 179] width 116 height 58
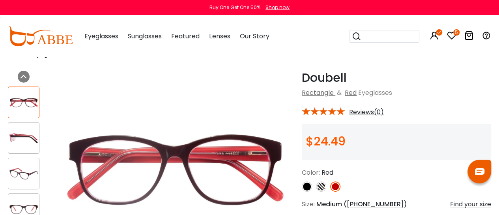
scroll to position [19, 0]
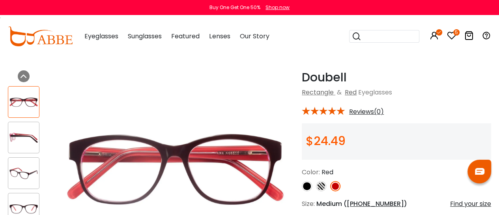
click at [324, 185] on img at bounding box center [321, 186] width 10 height 10
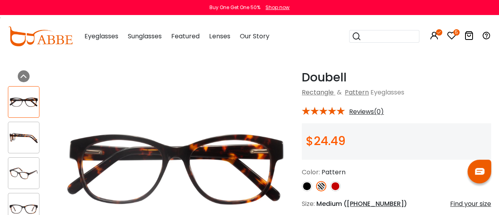
click at [309, 185] on img at bounding box center [307, 186] width 10 height 10
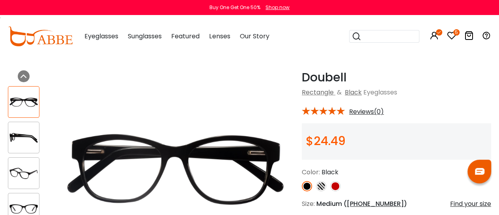
click at [334, 186] on img at bounding box center [335, 186] width 10 height 10
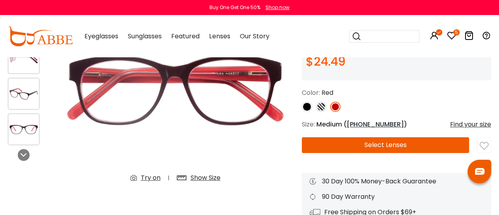
scroll to position [98, 0]
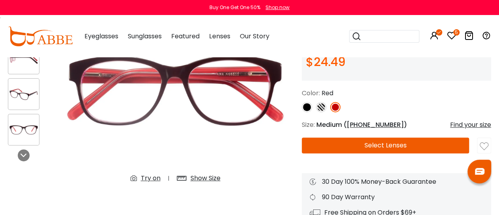
click at [153, 181] on div "Try on" at bounding box center [151, 177] width 20 height 9
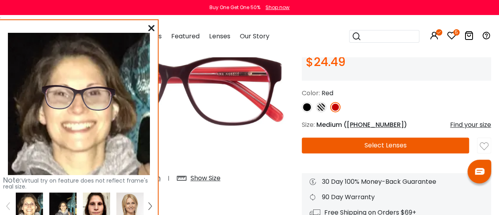
click at [100, 200] on img at bounding box center [96, 205] width 27 height 27
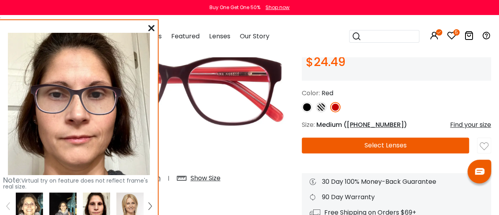
click at [151, 26] on icon at bounding box center [151, 28] width 6 height 6
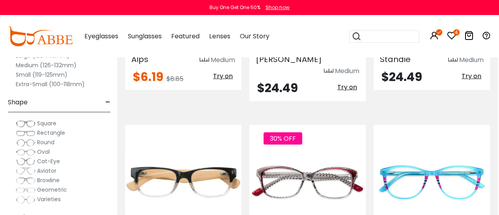
scroll to position [2629, 1]
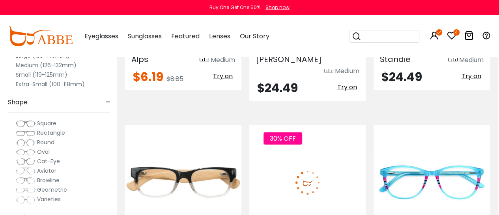
click at [314, 153] on img at bounding box center [307, 182] width 116 height 58
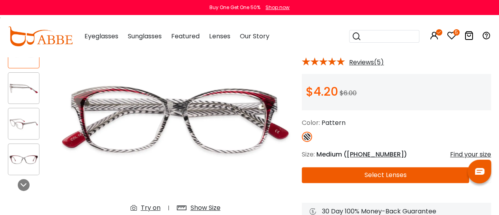
scroll to position [68, 0]
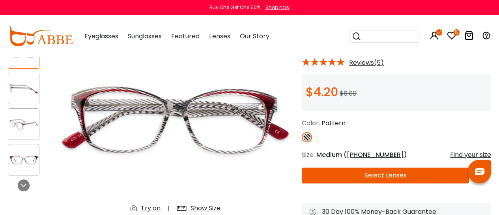
click at [156, 208] on div "Try on" at bounding box center [151, 207] width 20 height 9
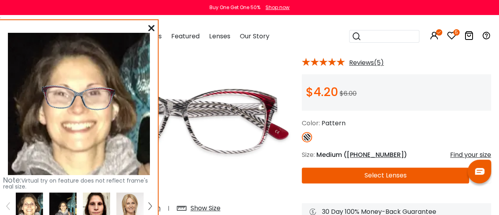
click at [97, 204] on img at bounding box center [96, 205] width 27 height 27
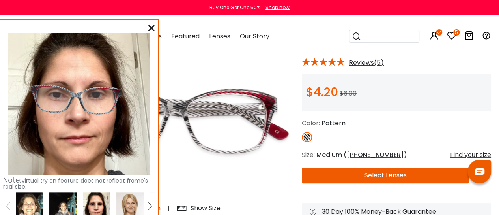
click at [150, 25] on icon at bounding box center [151, 28] width 6 height 6
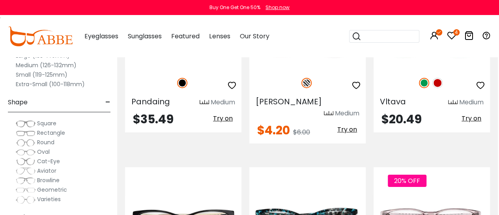
scroll to position [2771, 1]
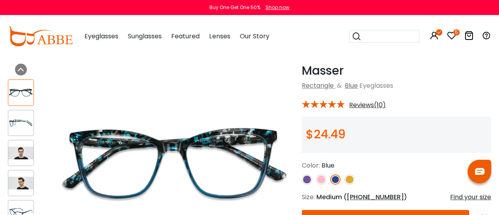
scroll to position [32, 0]
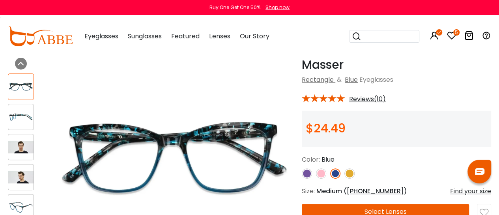
click at [347, 172] on img at bounding box center [349, 173] width 10 height 10
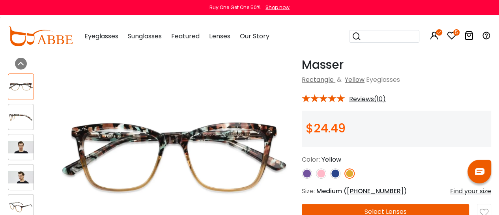
click at [305, 173] on img at bounding box center [307, 173] width 10 height 10
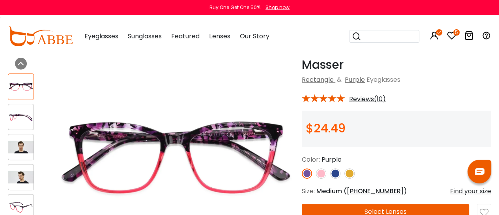
click at [321, 172] on img at bounding box center [321, 173] width 10 height 10
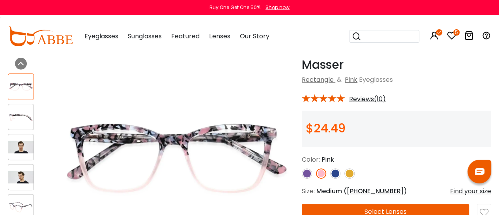
click at [304, 175] on img at bounding box center [307, 173] width 10 height 10
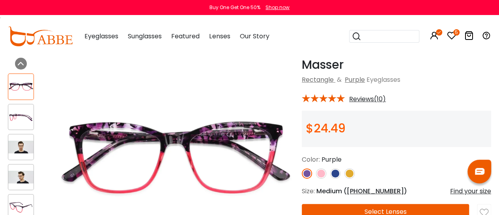
click at [29, 144] on img at bounding box center [20, 146] width 25 height 13
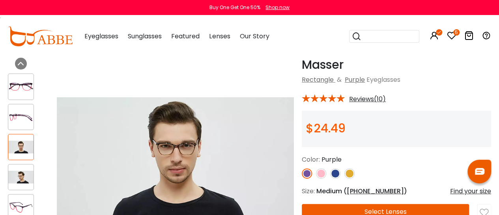
click at [20, 173] on img at bounding box center [20, 176] width 25 height 13
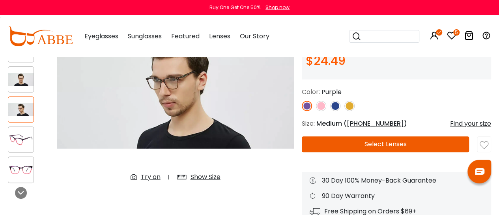
scroll to position [100, 0]
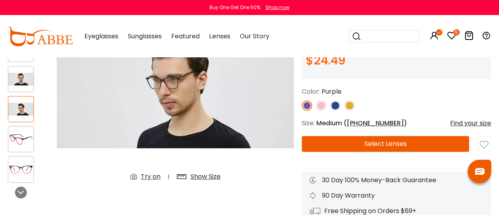
click at [24, 143] on img at bounding box center [20, 139] width 25 height 13
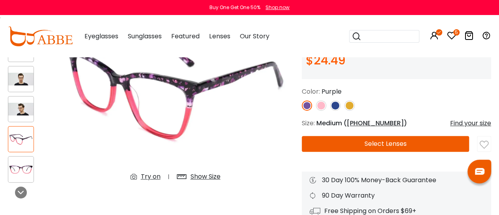
click at [17, 167] on img at bounding box center [20, 169] width 25 height 13
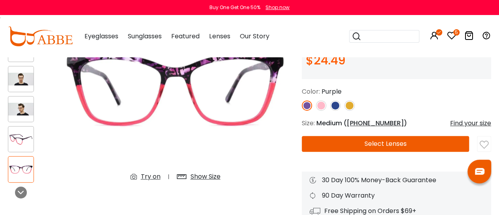
click at [153, 176] on div "Try on" at bounding box center [151, 176] width 20 height 9
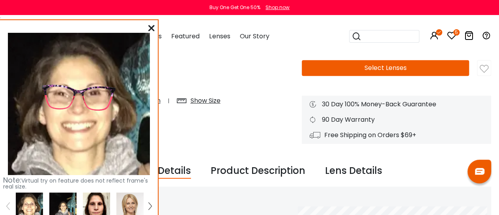
scroll to position [174, 0]
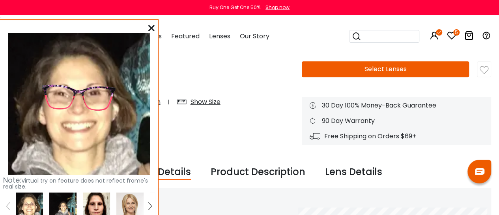
click at [100, 210] on img at bounding box center [96, 205] width 27 height 27
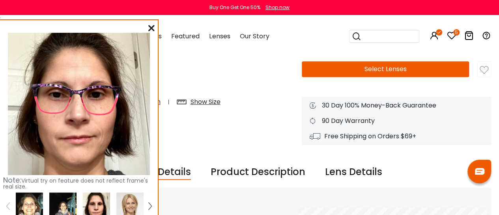
click at [30, 207] on img at bounding box center [29, 205] width 27 height 27
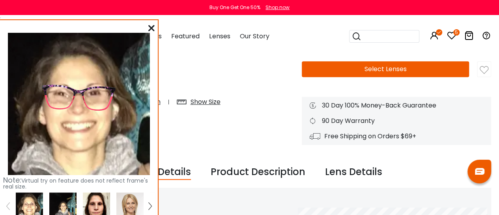
click at [153, 28] on icon at bounding box center [151, 28] width 6 height 6
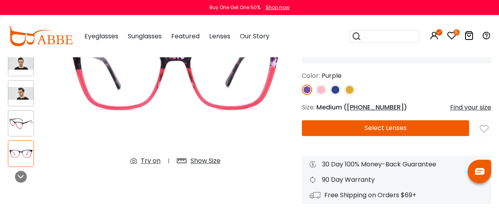
scroll to position [136, 0]
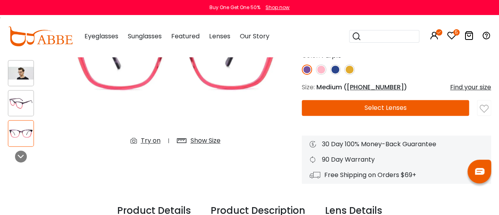
click at [486, 108] on img at bounding box center [484, 108] width 9 height 9
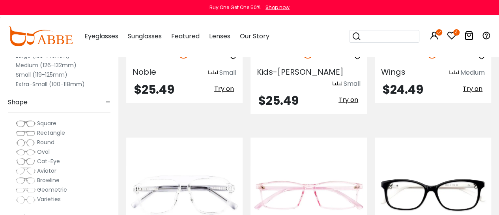
scroll to position [3352, 0]
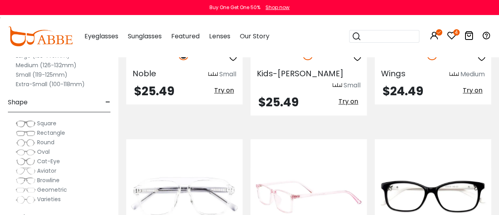
click at [316, 167] on img at bounding box center [308, 196] width 116 height 58
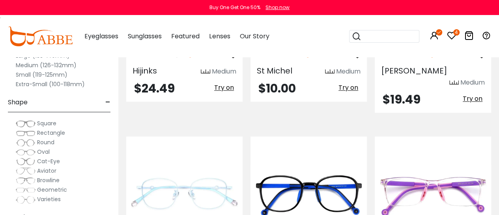
scroll to position [3540, 0]
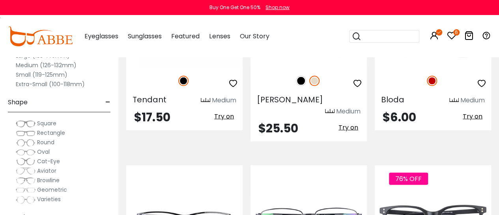
scroll to position [828, 0]
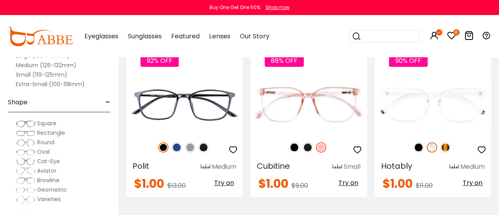
scroll to position [1437, 0]
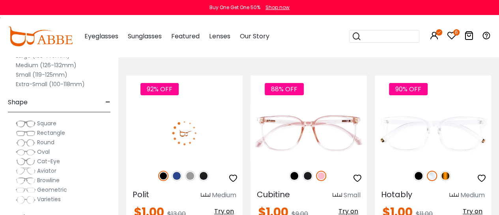
click at [205, 170] on img at bounding box center [203, 175] width 10 height 10
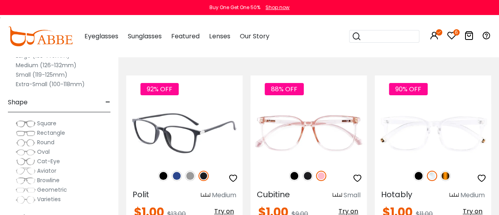
click at [184, 104] on img at bounding box center [184, 133] width 116 height 58
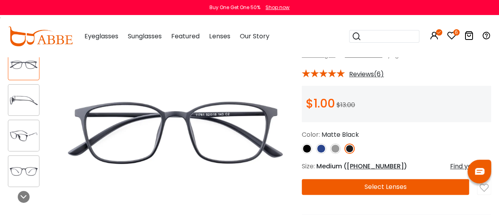
scroll to position [104, 0]
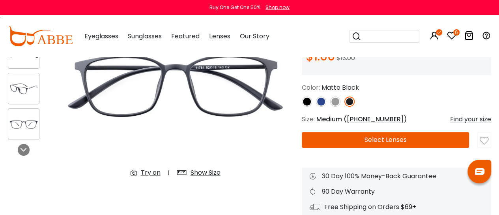
click at [153, 174] on div "Try on" at bounding box center [151, 172] width 20 height 9
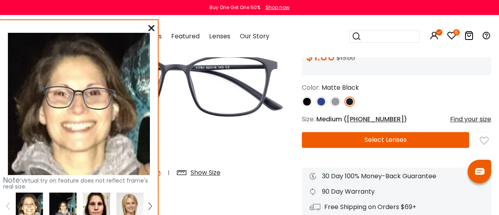
click at [100, 206] on img at bounding box center [96, 205] width 27 height 27
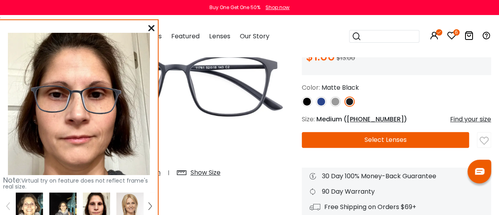
click at [150, 25] on icon at bounding box center [151, 28] width 6 height 6
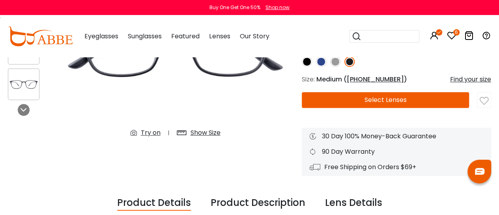
scroll to position [144, 0]
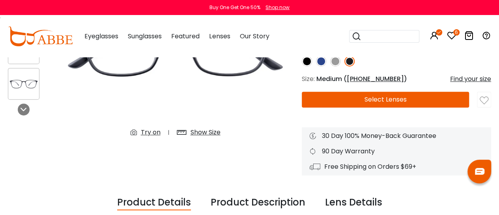
click at [482, 102] on img at bounding box center [484, 100] width 9 height 9
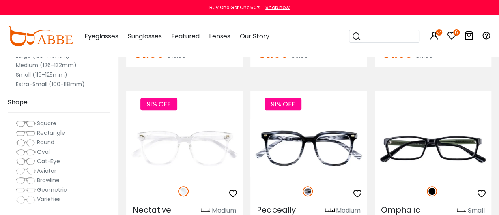
scroll to position [1595, 0]
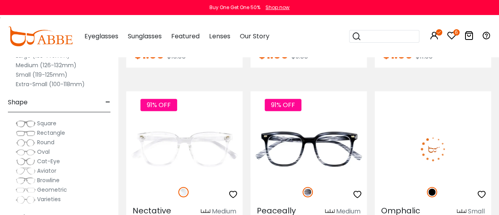
click at [417, 120] on img at bounding box center [433, 149] width 116 height 58
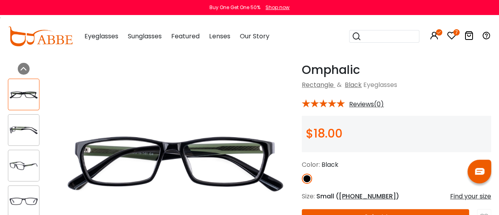
scroll to position [22, 0]
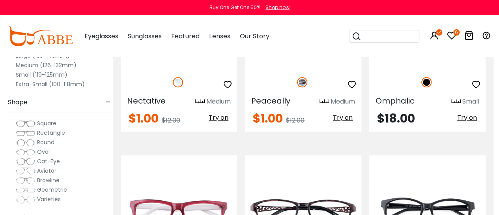
scroll to position [1737, 6]
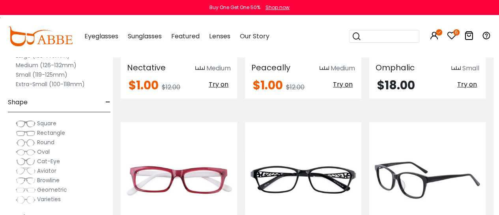
click at [414, 150] on img at bounding box center [427, 179] width 116 height 58
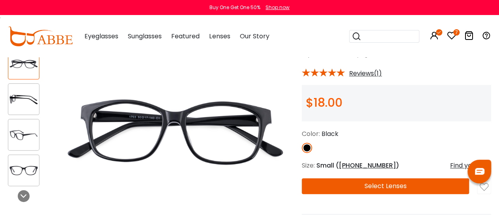
scroll to position [54, 0]
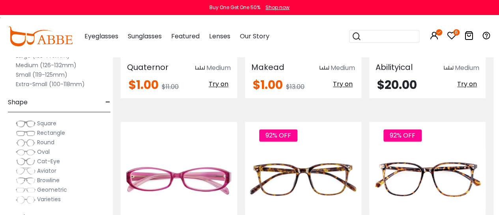
scroll to position [2085, 6]
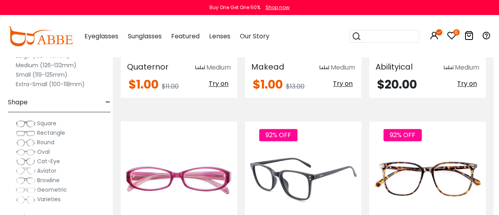
click at [333, 151] on img at bounding box center [303, 179] width 116 height 58
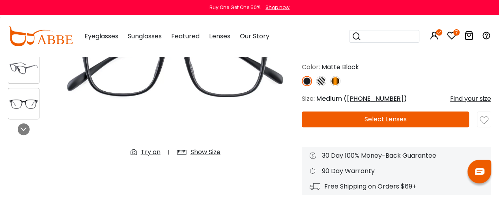
scroll to position [117, 0]
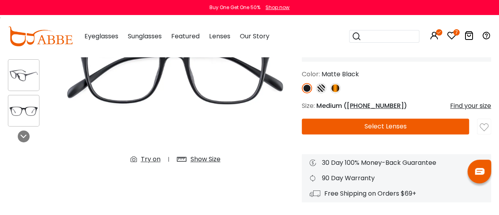
click at [151, 156] on div "Try on" at bounding box center [151, 158] width 20 height 9
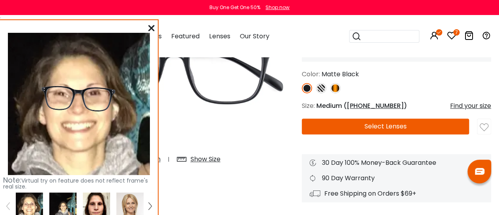
click at [92, 198] on img at bounding box center [96, 205] width 27 height 27
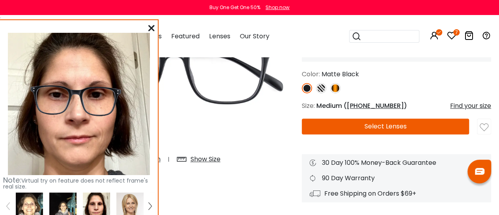
click at [150, 28] on icon at bounding box center [151, 28] width 6 height 6
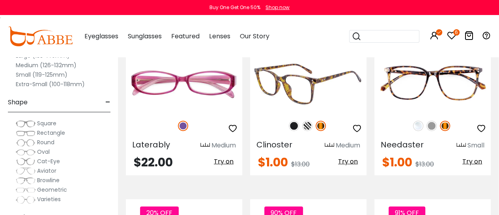
scroll to position [2140, 0]
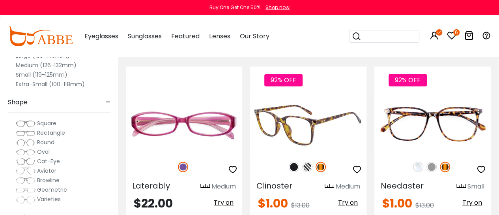
click at [294, 161] on img at bounding box center [294, 166] width 10 height 10
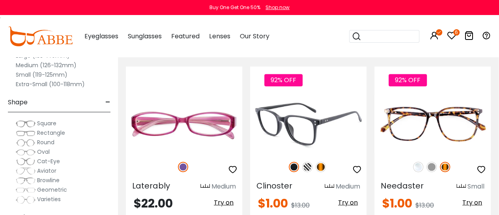
click at [357, 164] on icon "button" at bounding box center [356, 168] width 9 height 9
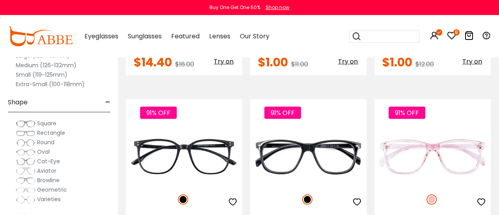
scroll to position [2454, 0]
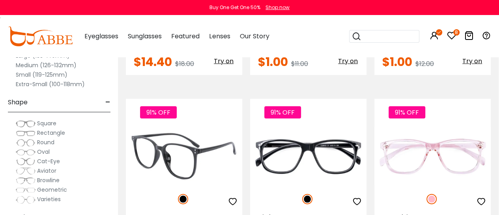
click at [188, 127] on img at bounding box center [184, 156] width 116 height 58
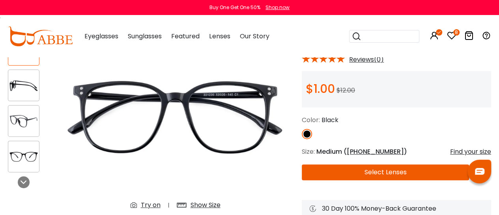
scroll to position [71, 0]
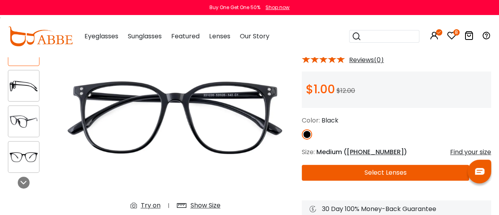
click at [154, 203] on div "Try on" at bounding box center [151, 204] width 20 height 9
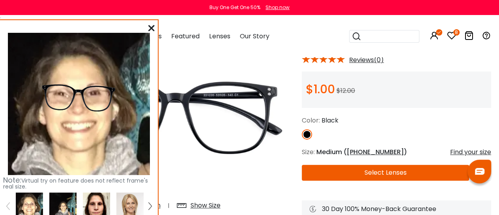
click at [101, 199] on img at bounding box center [96, 205] width 27 height 27
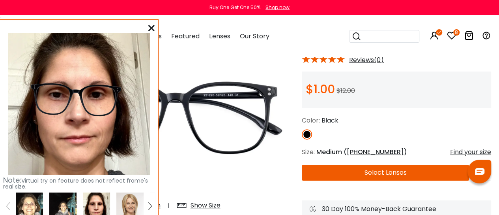
click at [68, 204] on img at bounding box center [62, 205] width 27 height 27
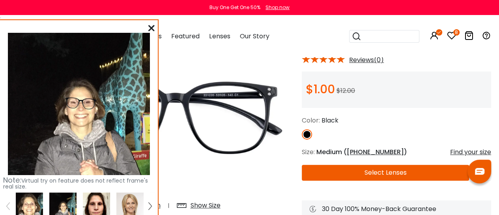
click at [29, 198] on img at bounding box center [29, 205] width 27 height 27
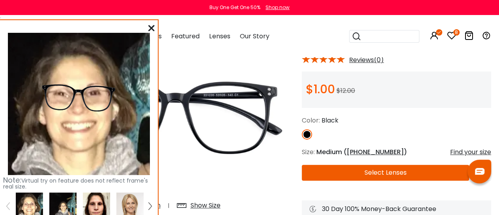
click at [96, 202] on img at bounding box center [96, 205] width 27 height 27
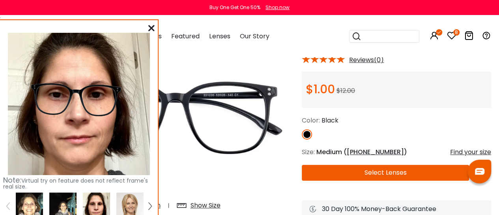
click at [149, 22] on div "Note: Virtual try on feature does not reflect frame's real size. Change your PD…" at bounding box center [79, 142] width 158 height 244
click at [150, 26] on icon at bounding box center [151, 28] width 6 height 6
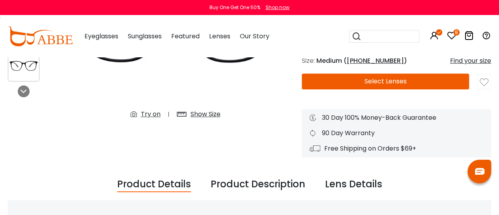
scroll to position [162, 0]
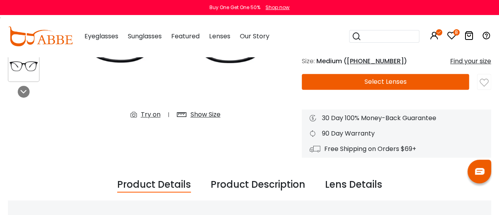
click at [488, 80] on img at bounding box center [484, 82] width 9 height 9
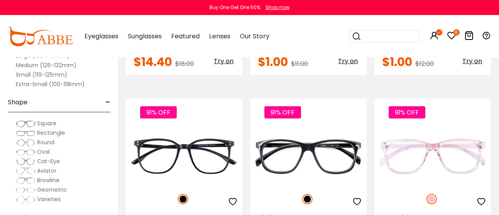
click at [454, 32] on icon "6" at bounding box center [456, 32] width 6 height 6
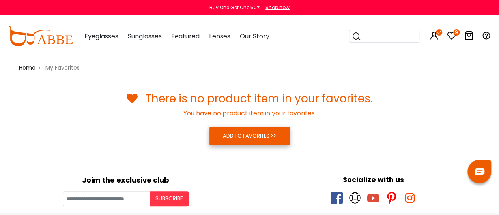
click at [261, 137] on link "ADD TO FAVORITES >>" at bounding box center [249, 136] width 80 height 18
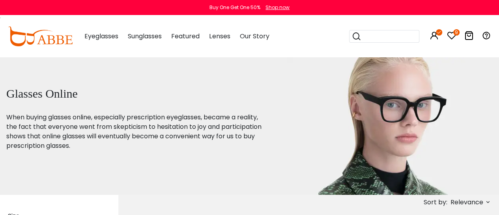
click at [450, 36] on icon at bounding box center [451, 35] width 9 height 9
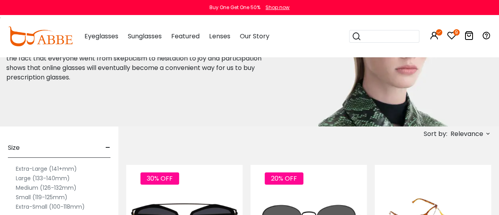
scroll to position [43, 0]
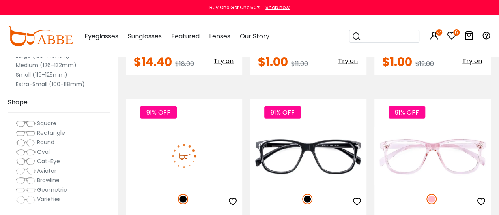
click at [230, 196] on icon "button" at bounding box center [232, 200] width 9 height 9
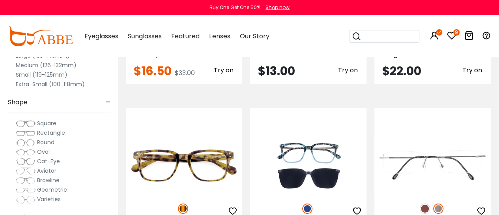
scroll to position [2965, 0]
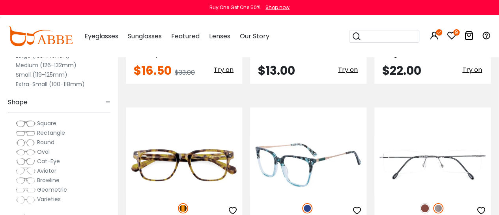
click at [310, 136] on img at bounding box center [308, 165] width 116 height 58
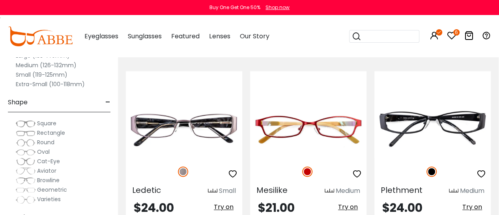
scroll to position [3550, 0]
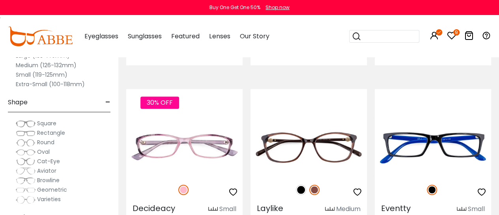
scroll to position [505, 0]
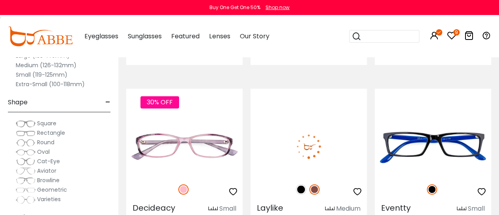
click at [301, 190] on img at bounding box center [301, 189] width 10 height 10
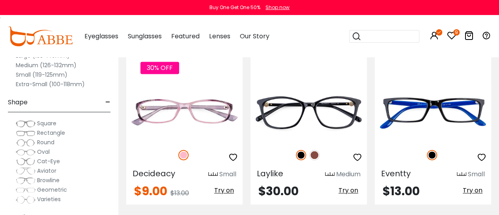
scroll to position [540, 0]
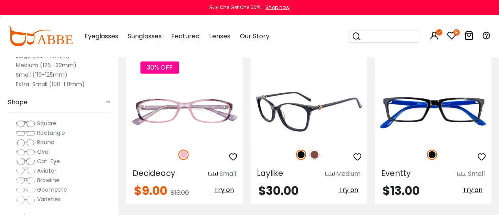
click at [302, 112] on img at bounding box center [308, 111] width 116 height 58
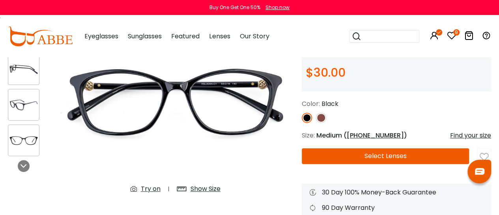
scroll to position [88, 0]
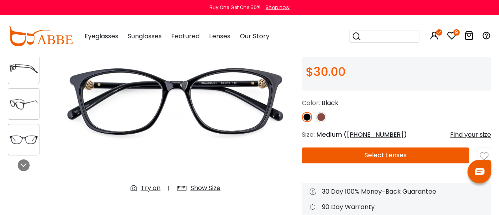
click at [155, 187] on div "Try on" at bounding box center [151, 187] width 20 height 9
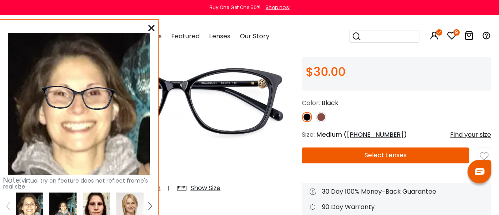
click at [95, 198] on img at bounding box center [96, 205] width 27 height 27
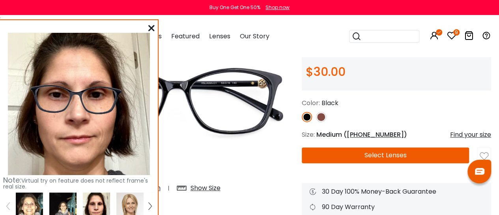
click at [151, 26] on icon at bounding box center [151, 28] width 6 height 6
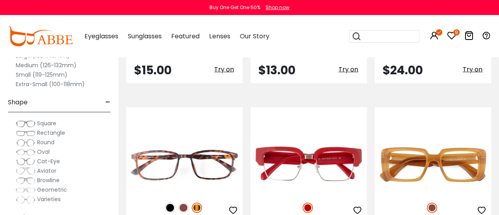
scroll to position [860, 0]
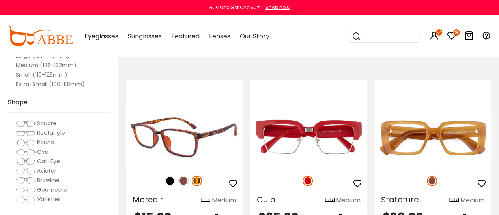
click at [173, 181] on img at bounding box center [170, 181] width 10 height 10
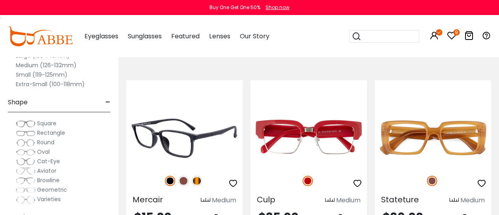
click at [181, 154] on img at bounding box center [184, 137] width 116 height 58
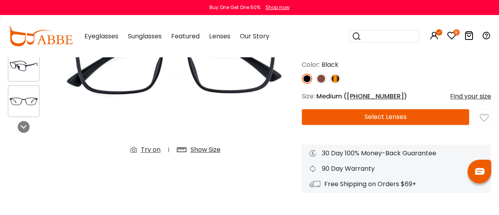
scroll to position [82, 0]
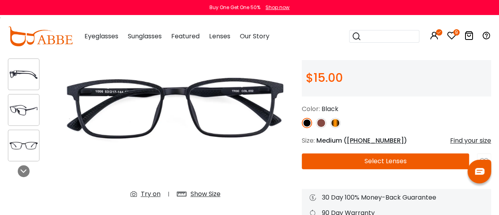
click at [156, 191] on div "Try on" at bounding box center [151, 193] width 20 height 9
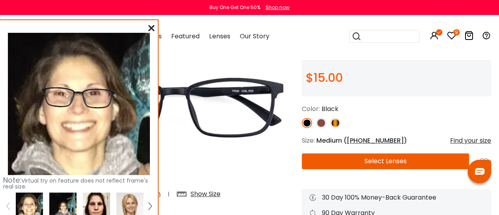
click at [101, 198] on img at bounding box center [96, 205] width 27 height 27
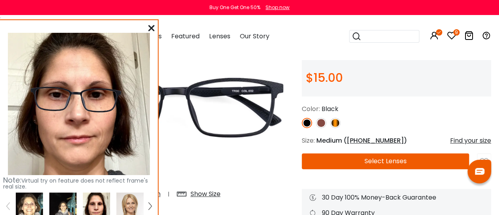
click at [70, 207] on img at bounding box center [62, 205] width 27 height 27
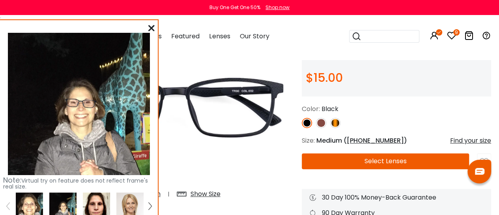
click at [23, 199] on img at bounding box center [29, 205] width 27 height 27
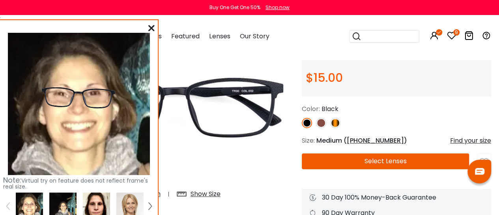
click at [99, 200] on img at bounding box center [96, 205] width 27 height 27
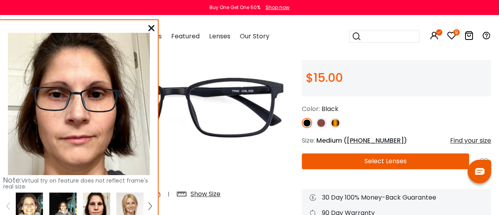
click at [38, 200] on img at bounding box center [29, 205] width 27 height 27
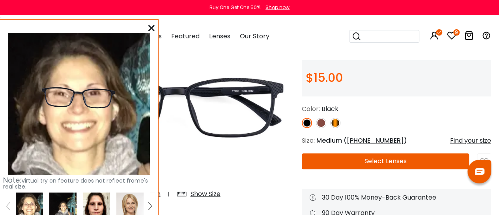
click at [101, 203] on img at bounding box center [96, 205] width 27 height 27
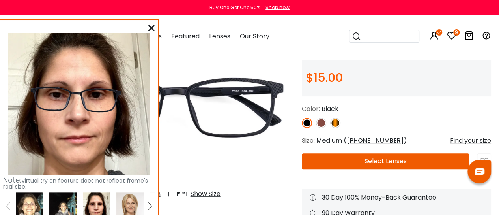
click at [150, 28] on icon at bounding box center [151, 28] width 6 height 6
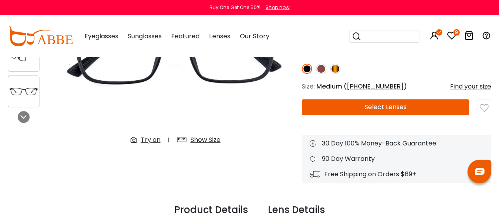
scroll to position [138, 0]
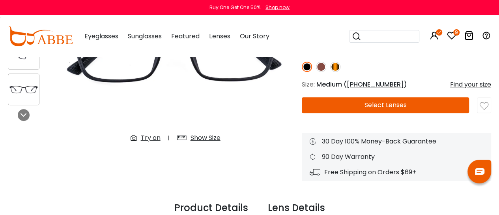
click at [486, 103] on img at bounding box center [484, 105] width 9 height 9
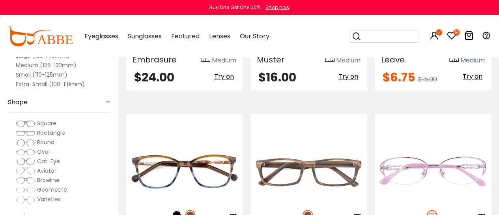
scroll to position [1553, 0]
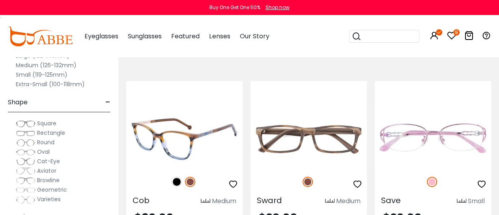
click at [179, 179] on img at bounding box center [177, 181] width 10 height 10
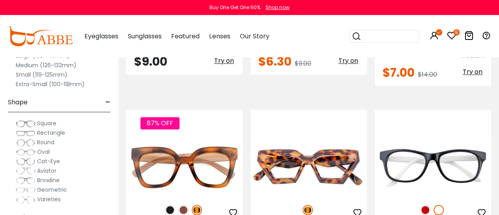
scroll to position [2076, 0]
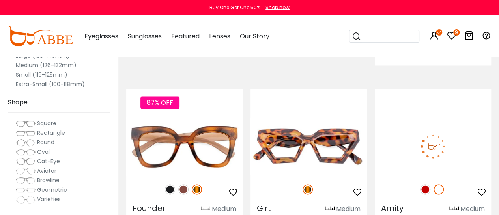
click at [428, 184] on img at bounding box center [425, 189] width 10 height 10
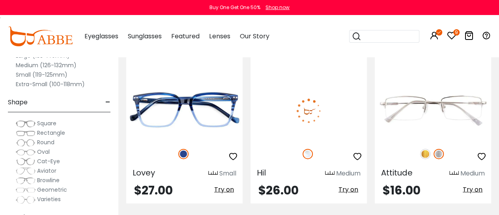
scroll to position [2284, 0]
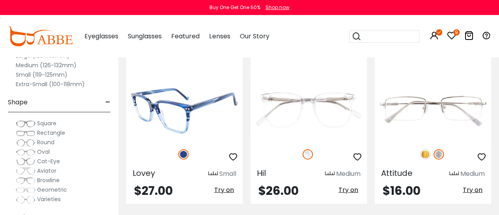
click at [183, 118] on img at bounding box center [184, 111] width 116 height 58
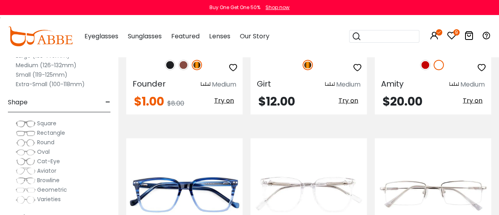
scroll to position [2074, 0]
